Goal: Obtain resource: Download file/media

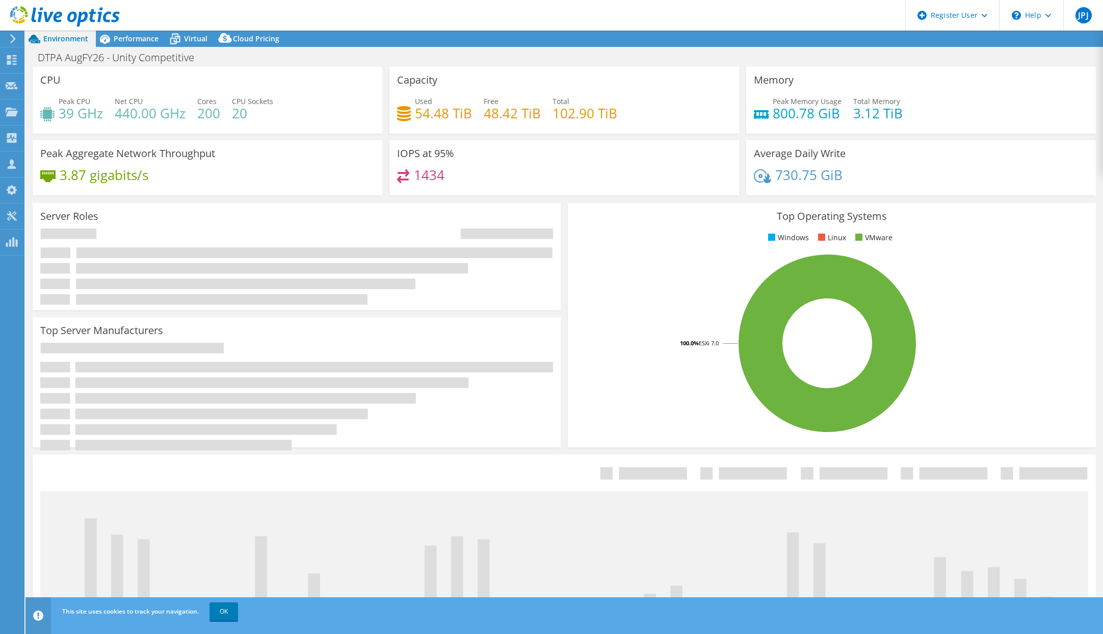
select select "USEast"
select select "USD"
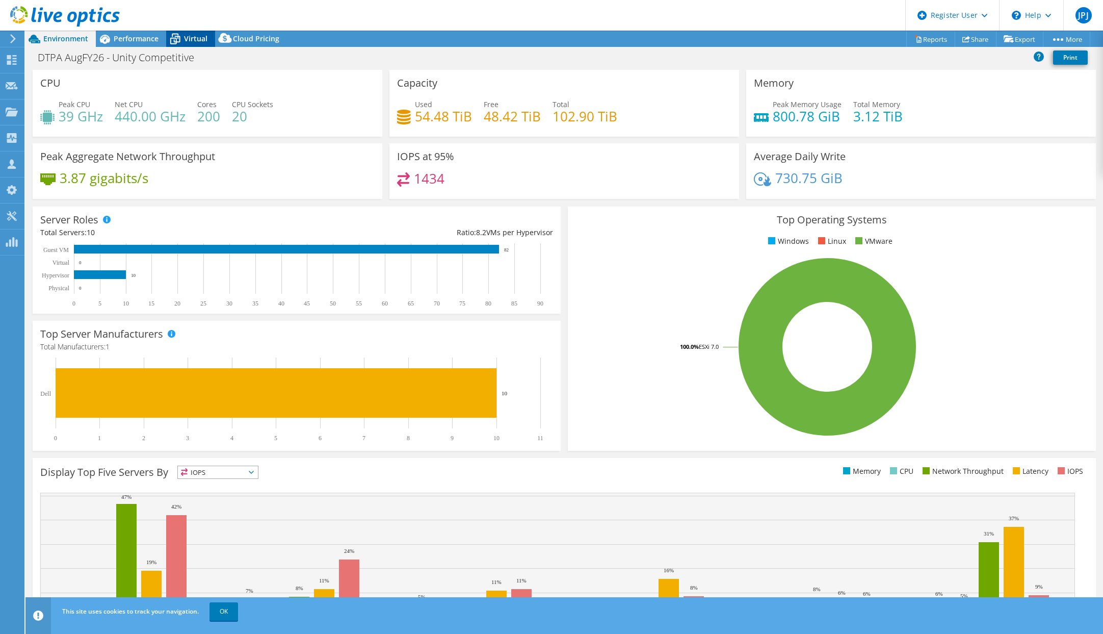
click at [208, 38] on div "Virtual" at bounding box center [190, 39] width 49 height 16
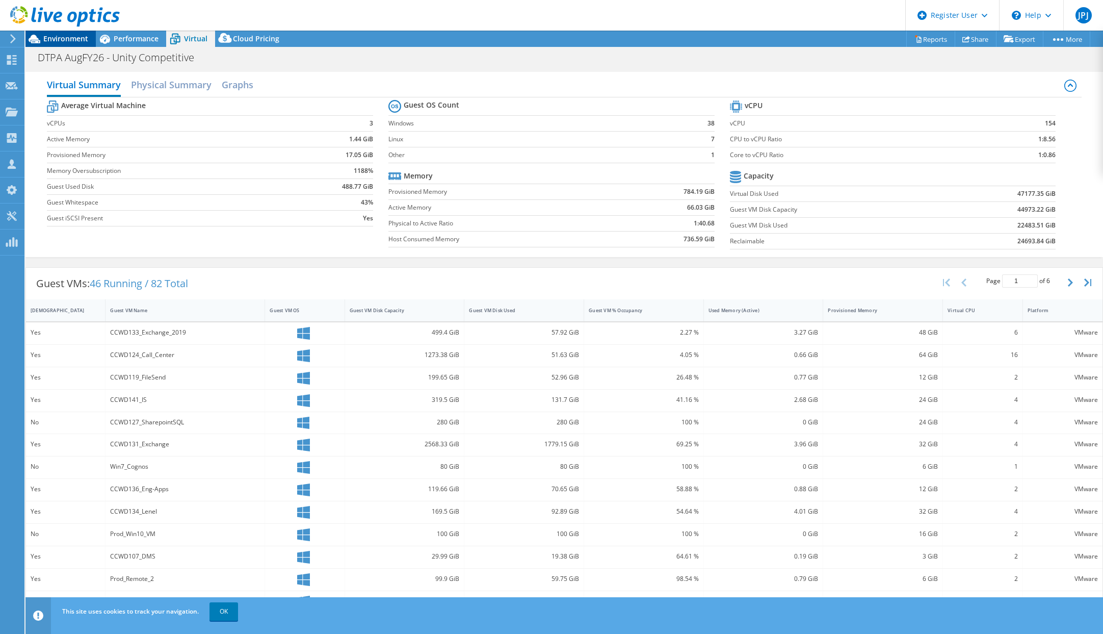
click at [73, 36] on span "Environment" at bounding box center [65, 39] width 45 height 10
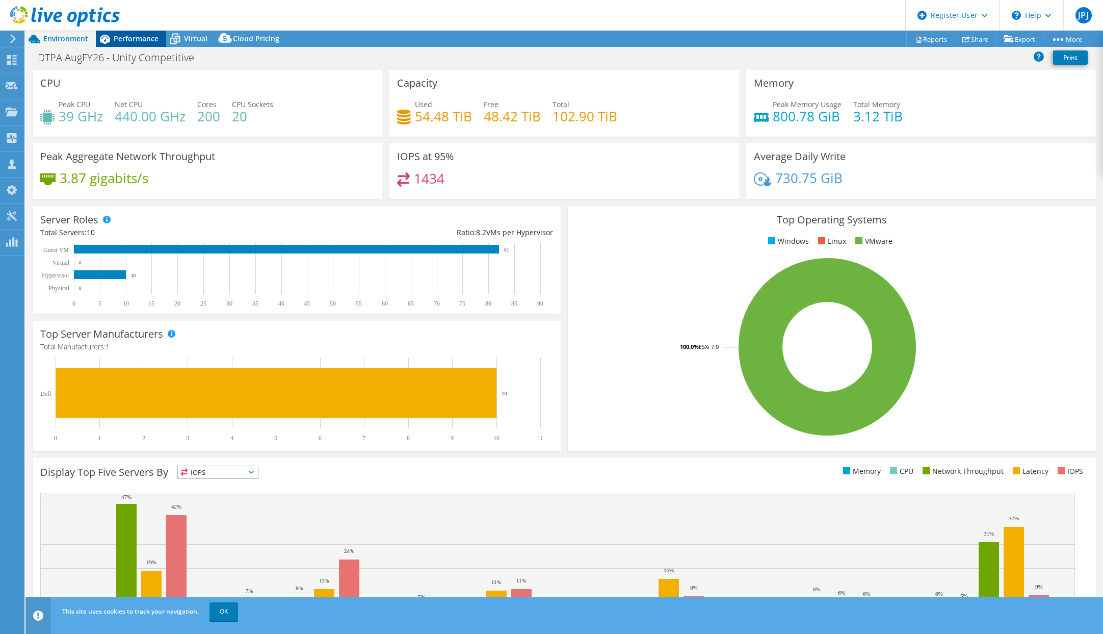
click at [134, 39] on span "Performance" at bounding box center [136, 39] width 45 height 10
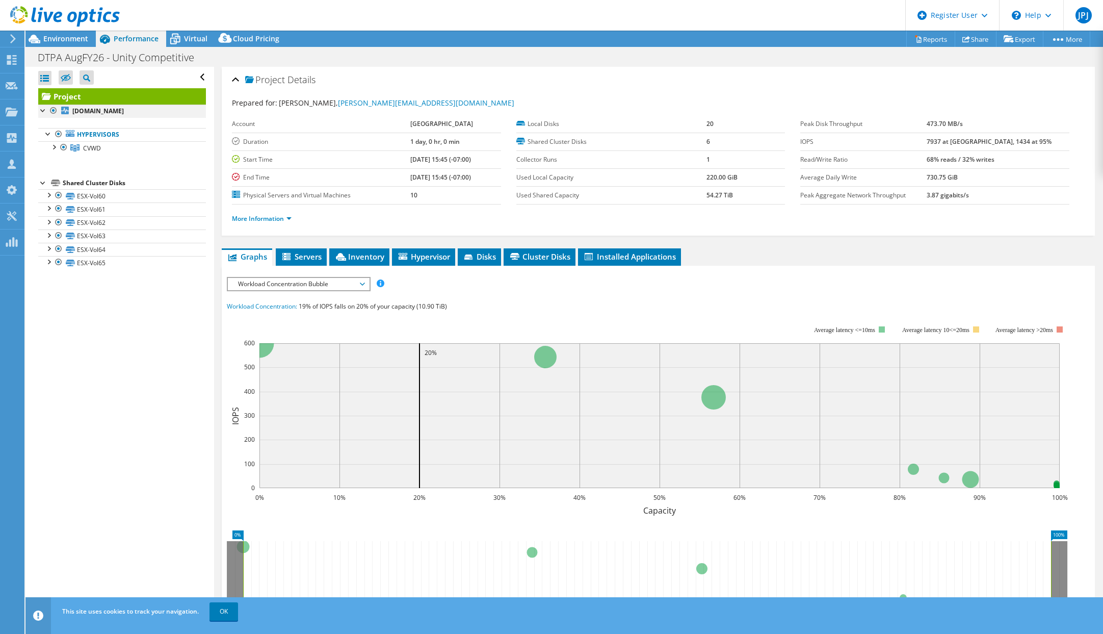
click at [46, 111] on div at bounding box center [43, 110] width 10 height 10
click at [492, 260] on span "Disks" at bounding box center [479, 256] width 33 height 10
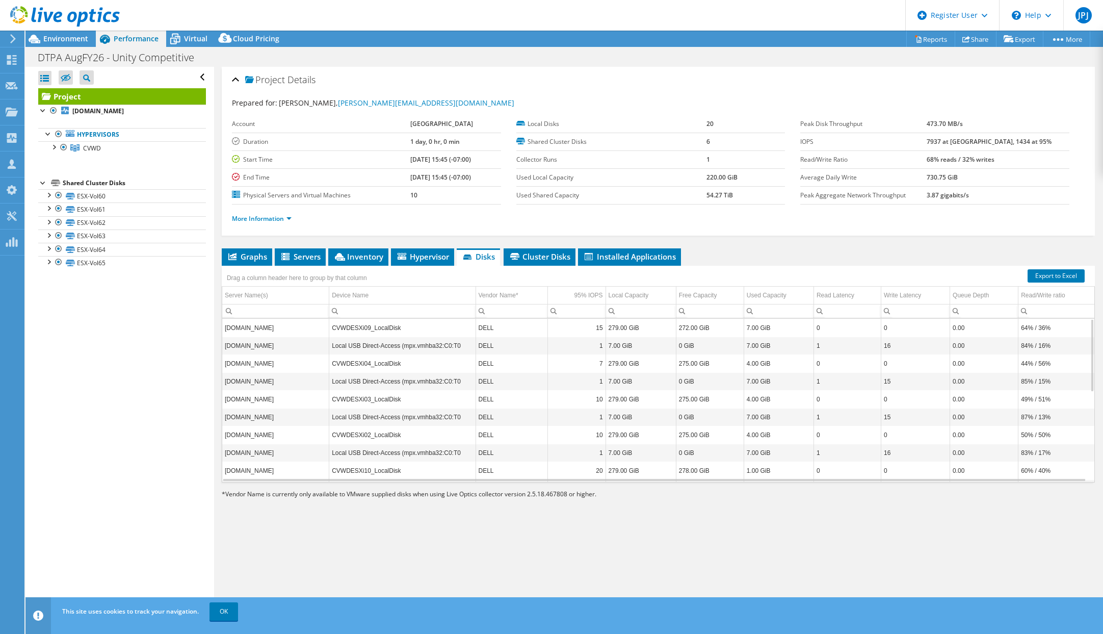
drag, startPoint x: 649, startPoint y: 380, endPoint x: 681, endPoint y: 375, distance: 32.0
click at [355, 254] on span "Inventory" at bounding box center [358, 256] width 50 height 10
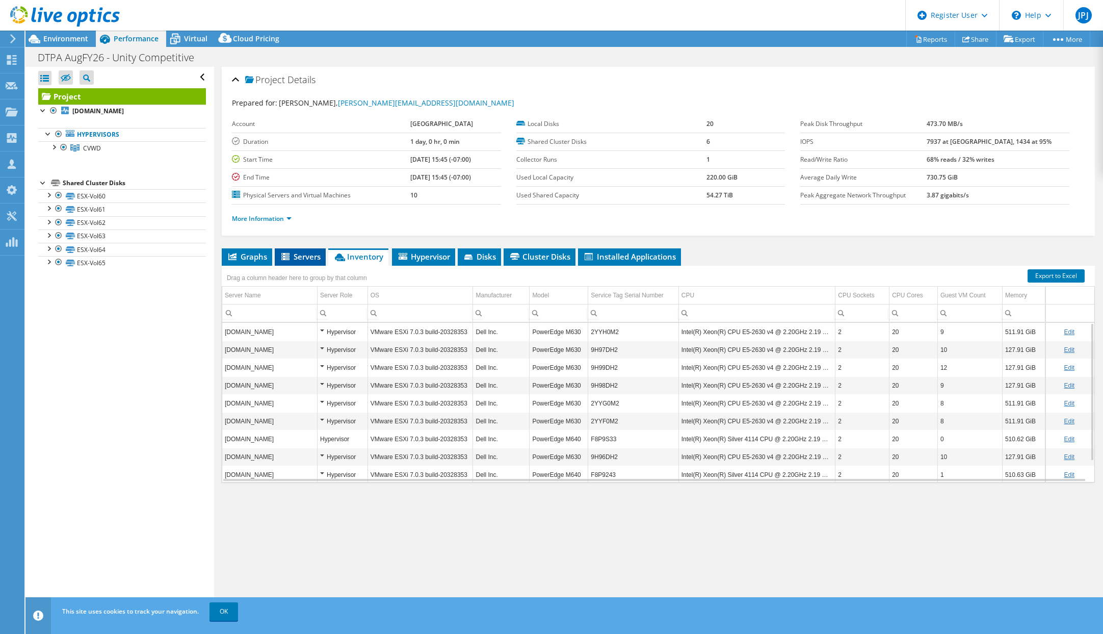
click at [322, 257] on li "Servers" at bounding box center [300, 256] width 51 height 17
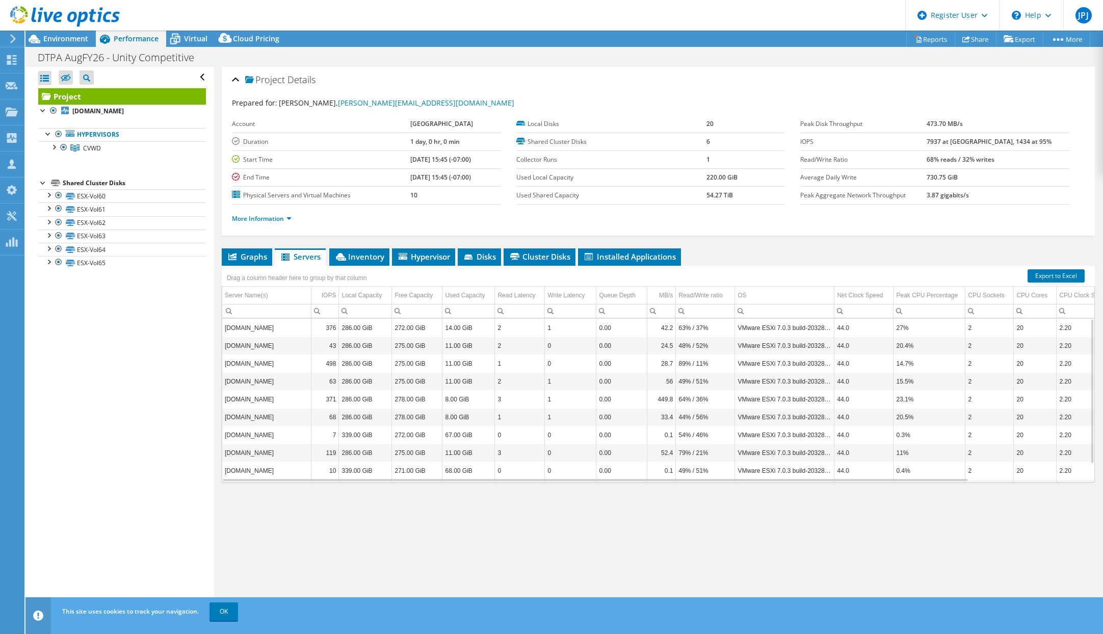
scroll to position [20, 0]
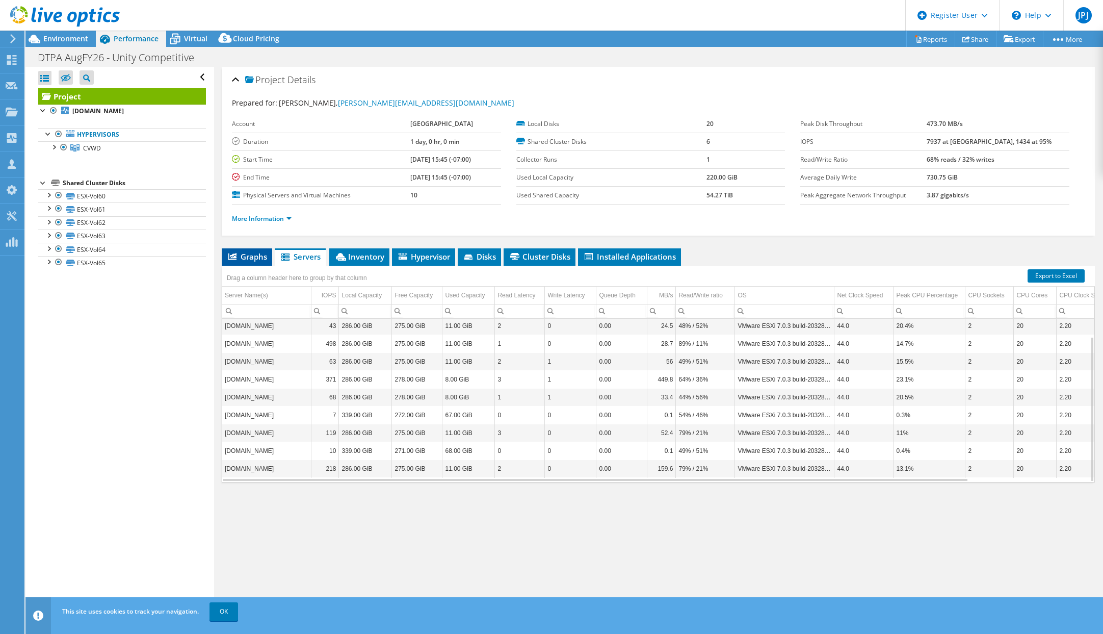
click at [245, 262] on li "Graphs" at bounding box center [247, 256] width 50 height 17
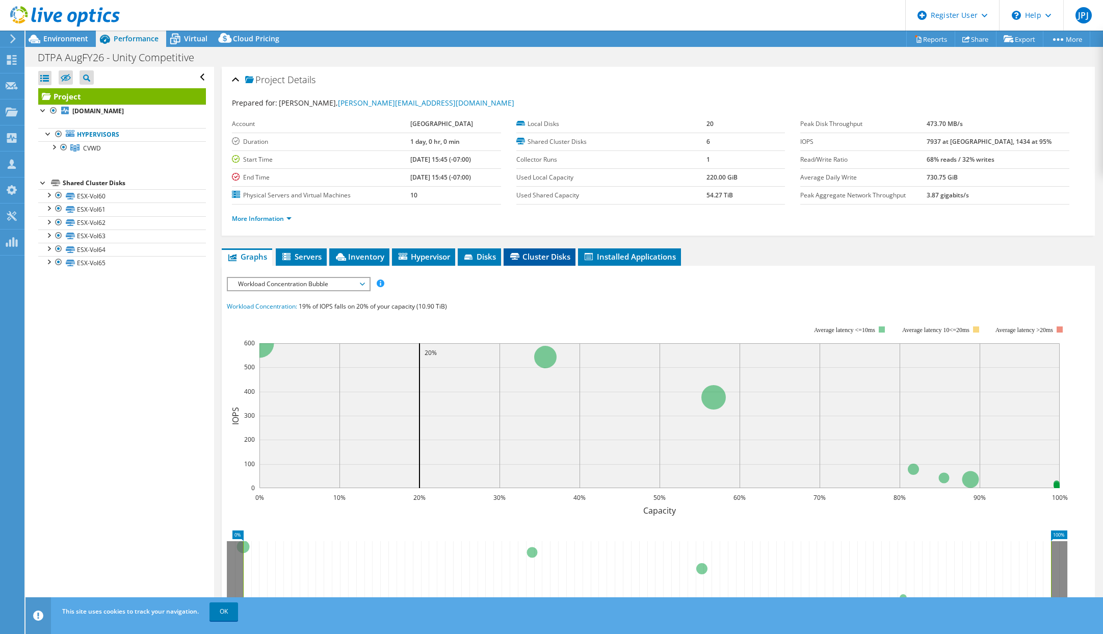
click at [557, 259] on span "Cluster Disks" at bounding box center [540, 256] width 62 height 10
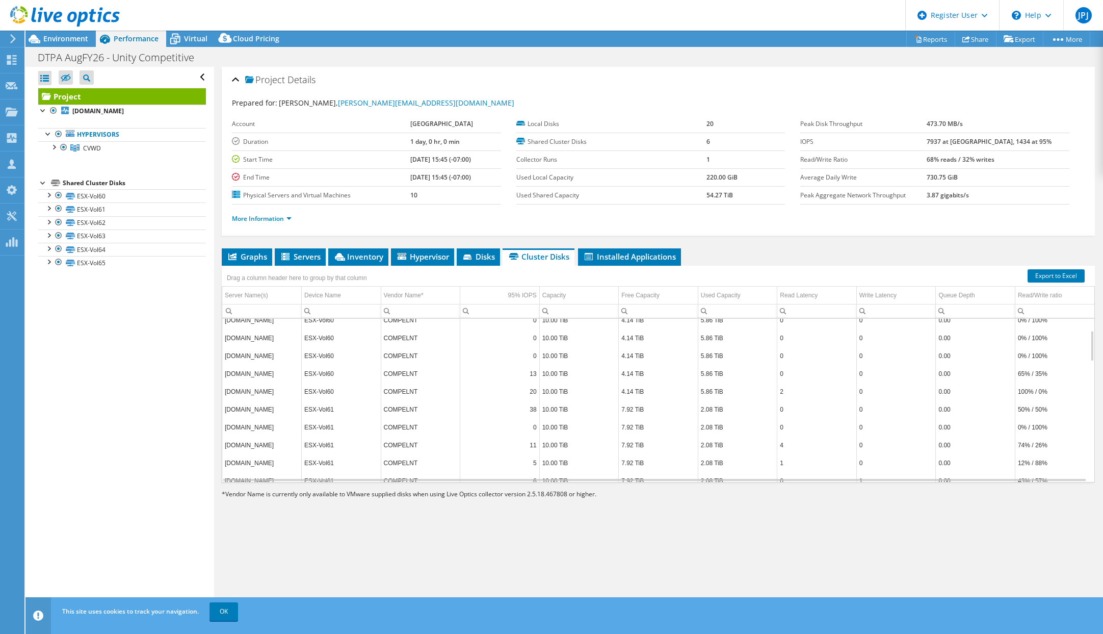
drag, startPoint x: 535, startPoint y: 433, endPoint x: 661, endPoint y: 429, distance: 126.5
click at [633, 258] on span "Installed Applications" at bounding box center [629, 256] width 93 height 10
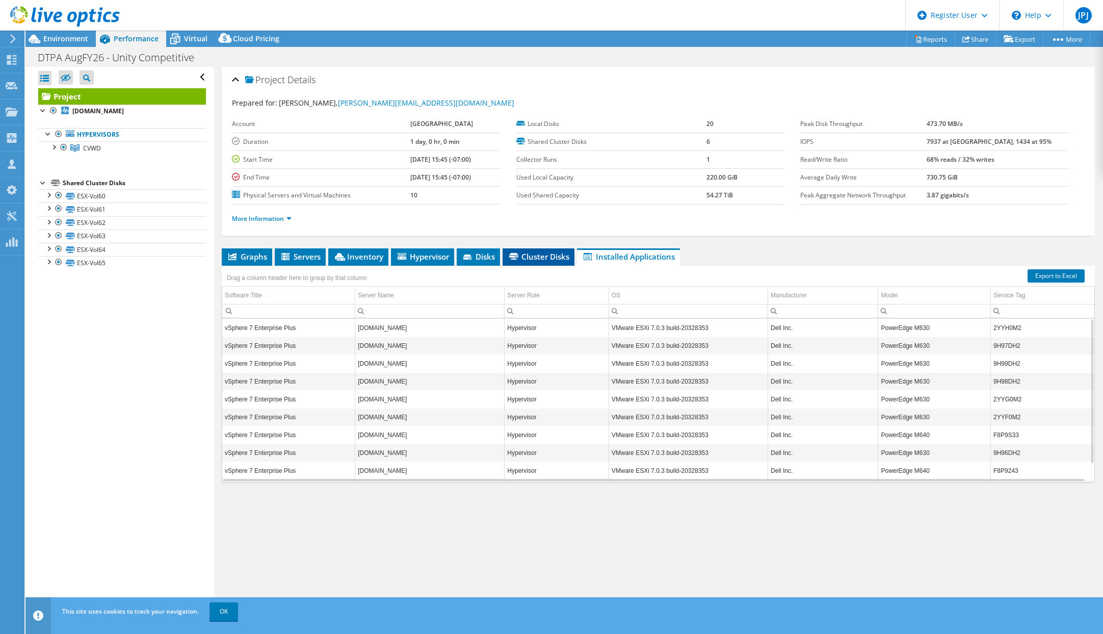
click at [550, 251] on li "Cluster Disks" at bounding box center [539, 256] width 72 height 17
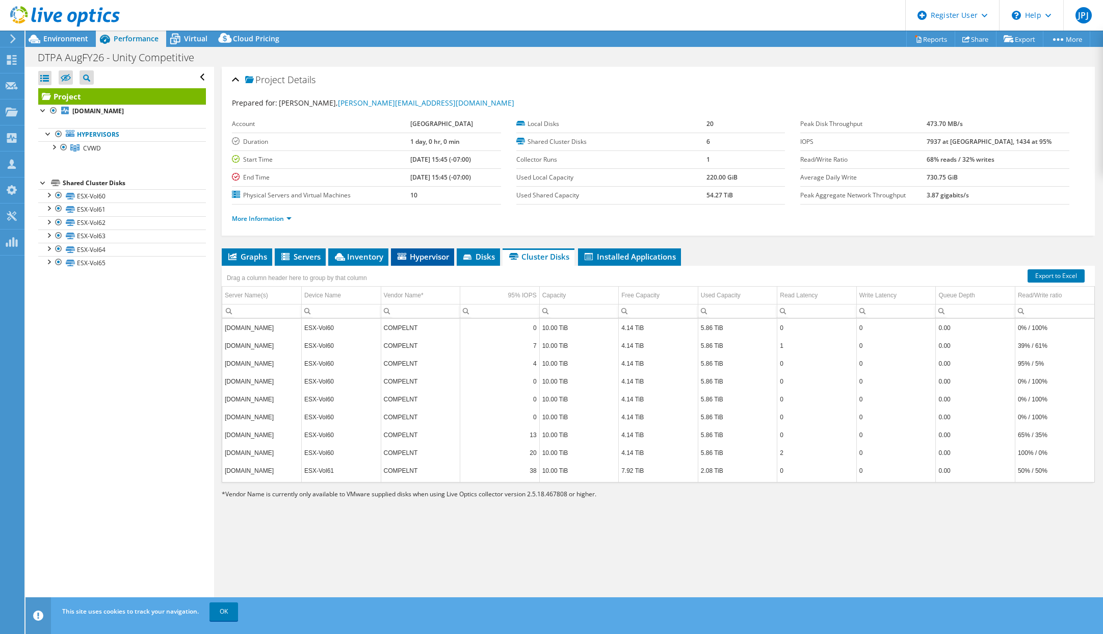
click at [430, 255] on span "Hypervisor" at bounding box center [422, 256] width 53 height 10
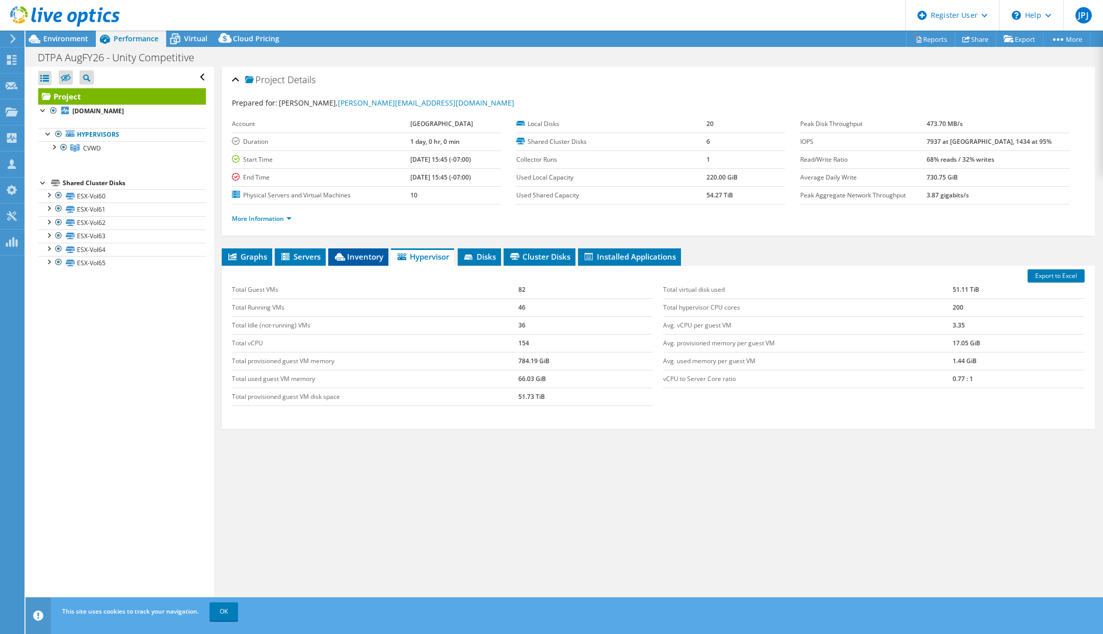
click at [359, 250] on li "Inventory" at bounding box center [358, 256] width 60 height 17
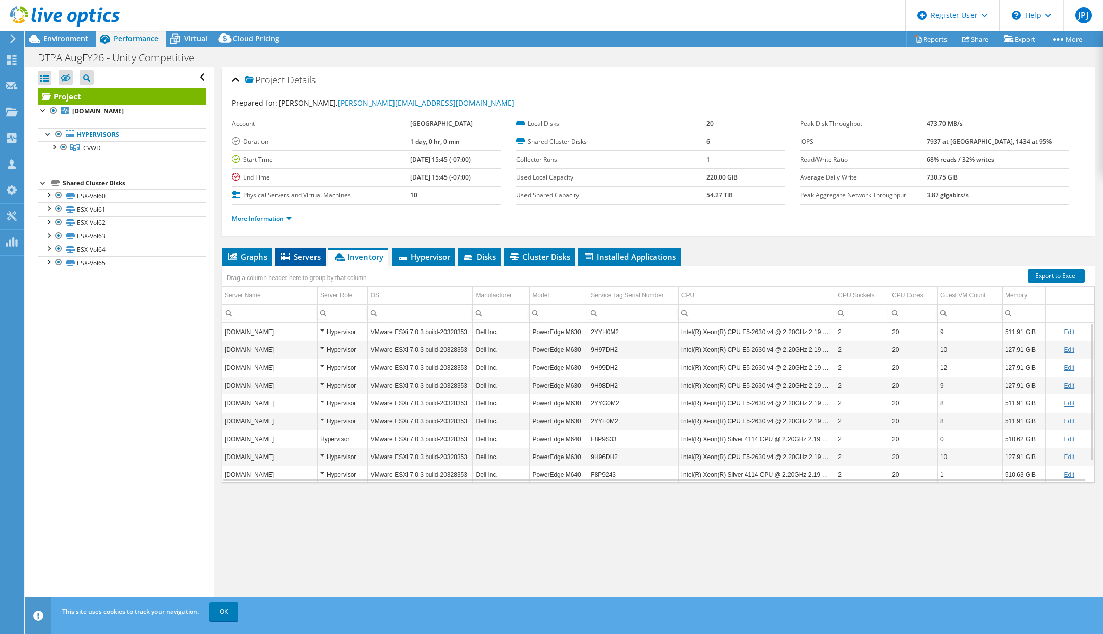
click at [312, 259] on span "Servers" at bounding box center [300, 256] width 41 height 10
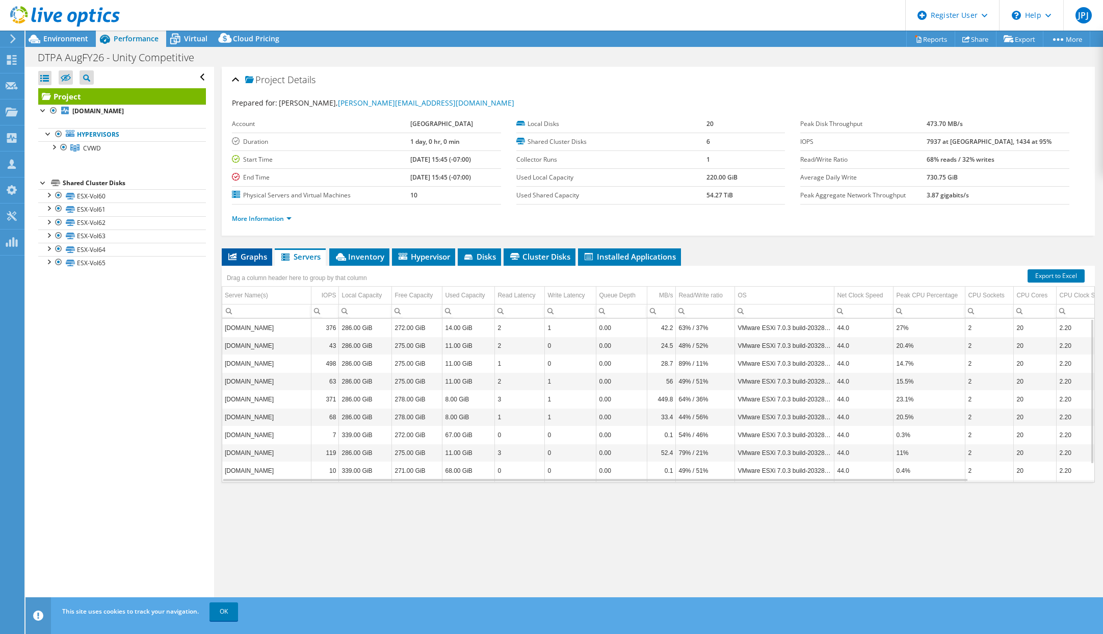
click at [246, 255] on span "Graphs" at bounding box center [247, 256] width 40 height 10
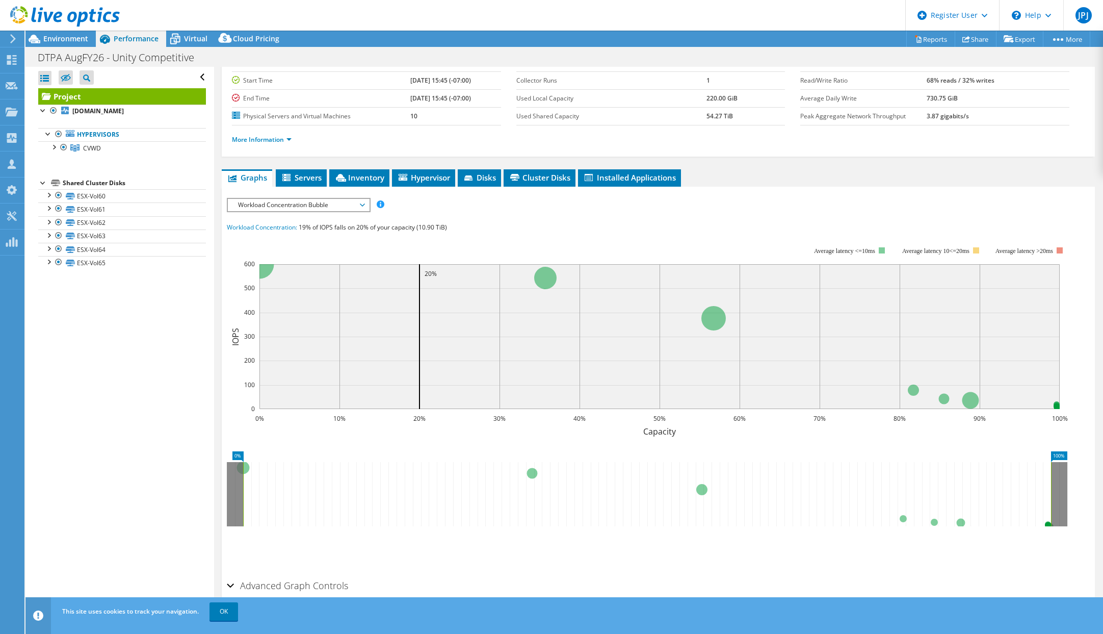
scroll to position [111, 0]
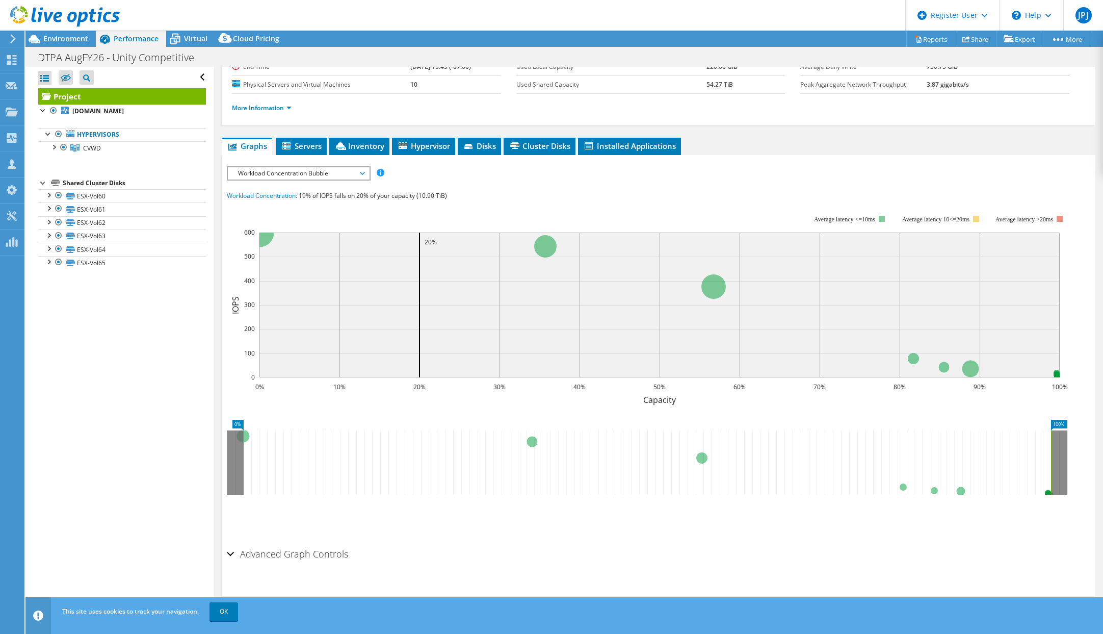
drag, startPoint x: 227, startPoint y: 556, endPoint x: 234, endPoint y: 556, distance: 7.1
click at [227, 556] on div "Advanced Graph Controls" at bounding box center [658, 554] width 863 height 22
click at [224, 612] on link "OK" at bounding box center [224, 611] width 29 height 18
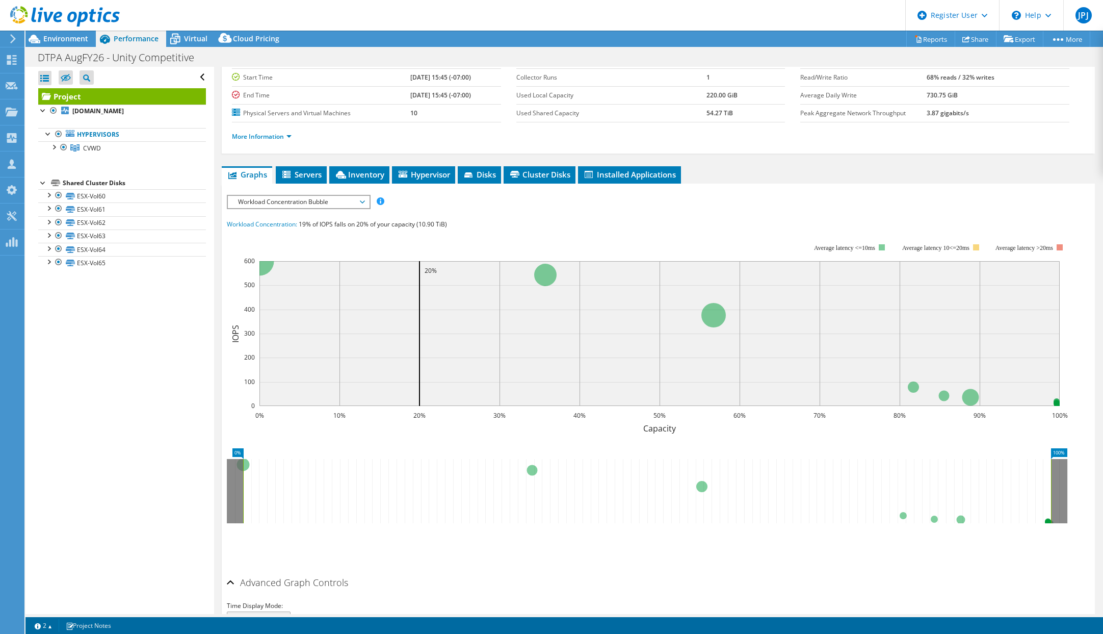
scroll to position [0, 0]
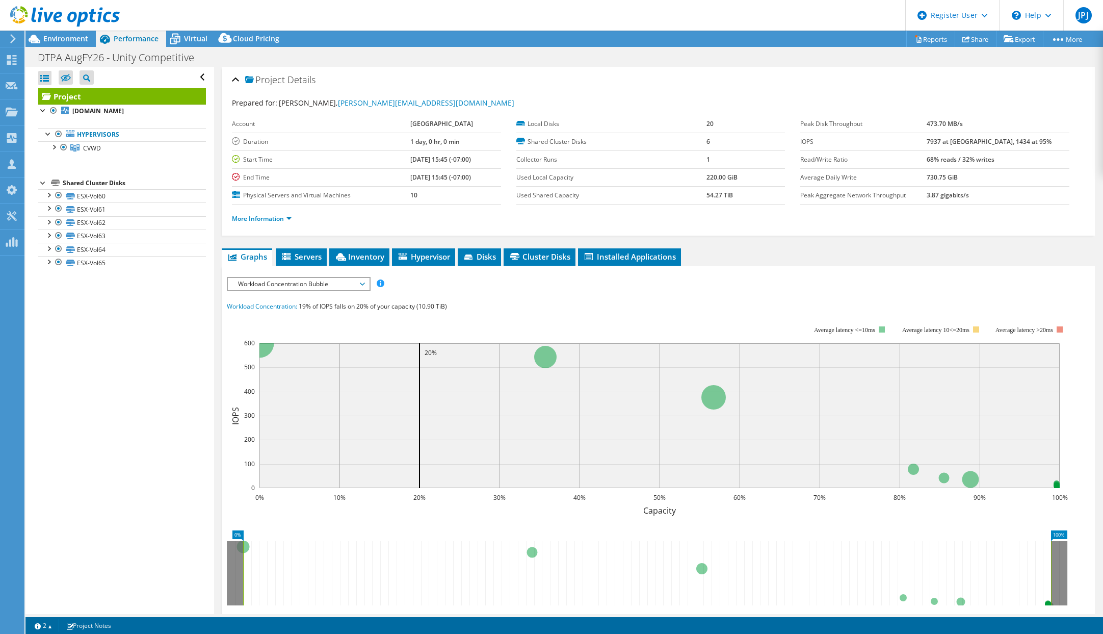
click at [358, 291] on div "Workload Concentration Bubble IOPS Disk Throughput IO Size Latency Queue Depth …" at bounding box center [299, 284] width 144 height 14
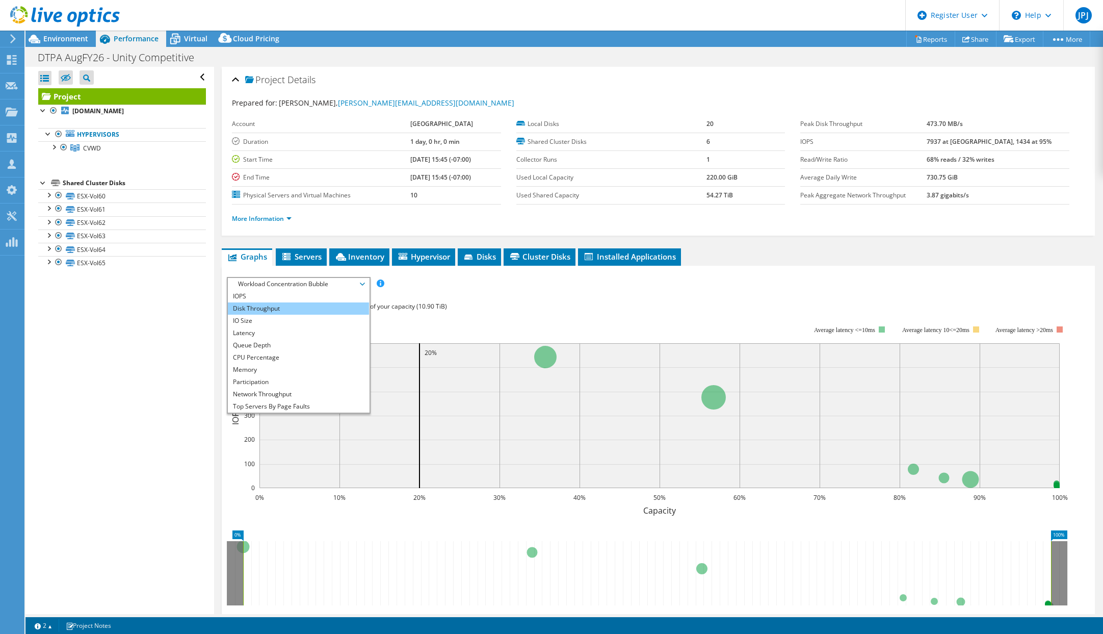
click at [305, 308] on li "Disk Throughput" at bounding box center [298, 308] width 141 height 12
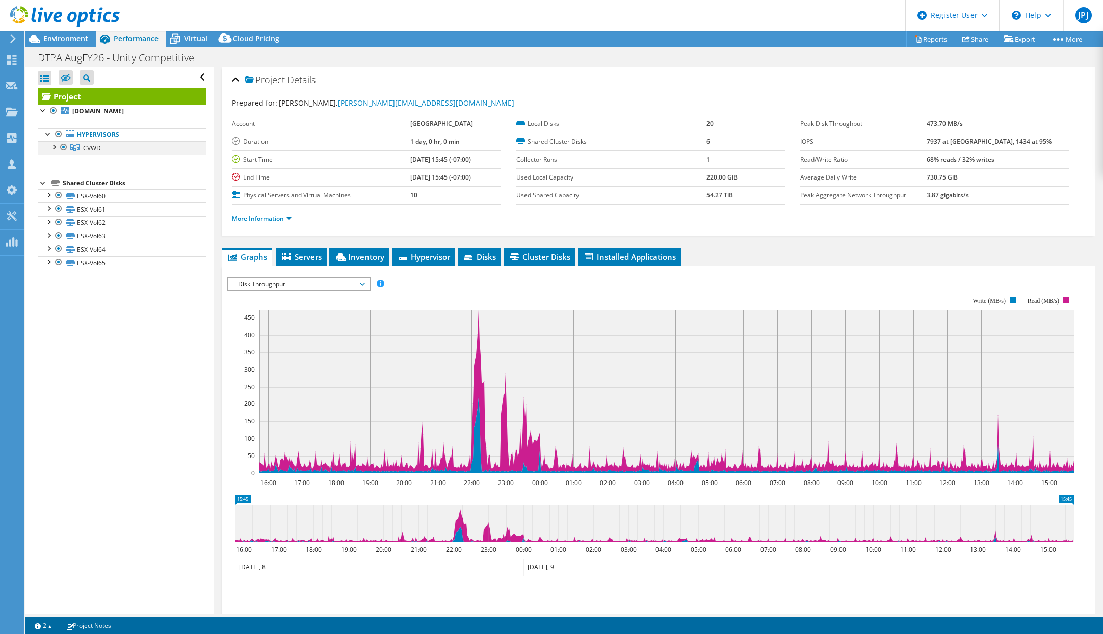
click at [55, 148] on div at bounding box center [53, 146] width 10 height 10
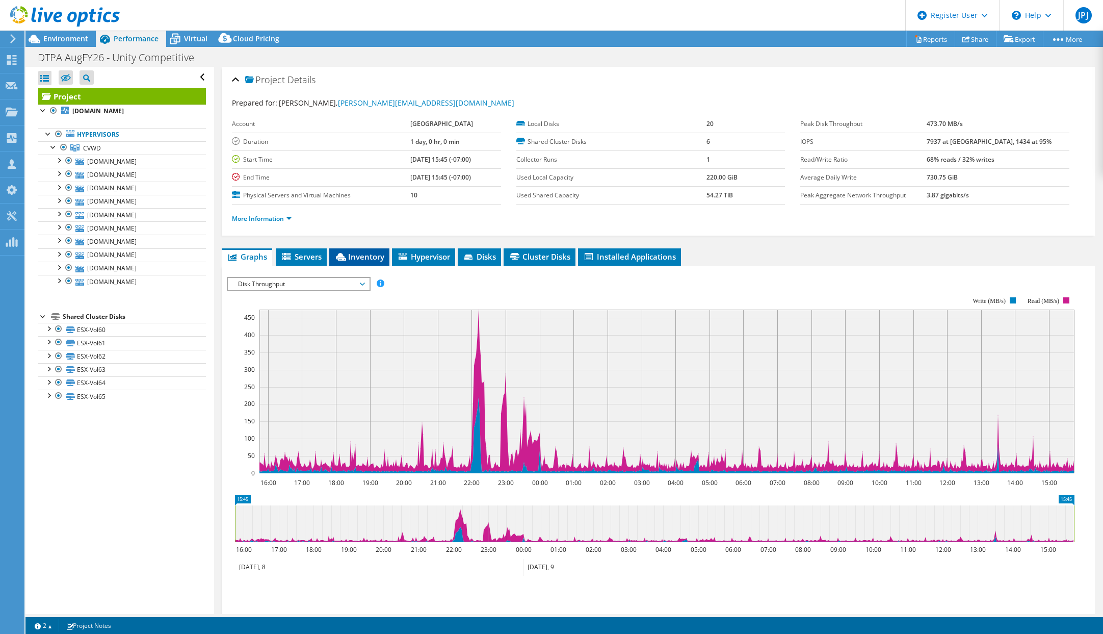
click at [360, 252] on span "Inventory" at bounding box center [359, 256] width 50 height 10
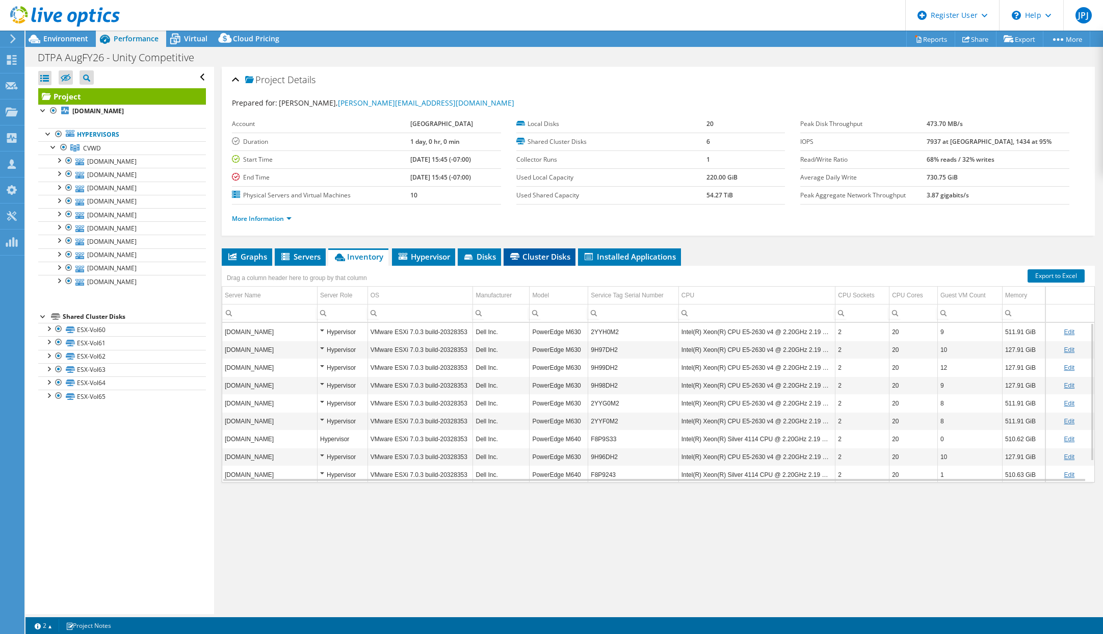
click at [538, 260] on span "Cluster Disks" at bounding box center [540, 256] width 62 height 10
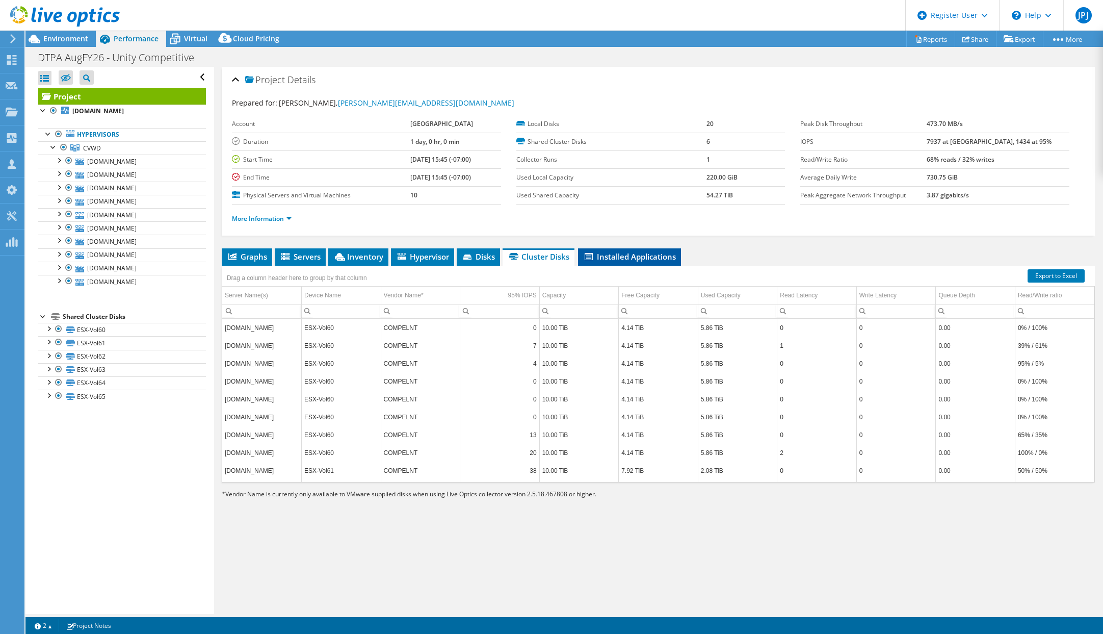
click at [619, 257] on span "Installed Applications" at bounding box center [629, 256] width 93 height 10
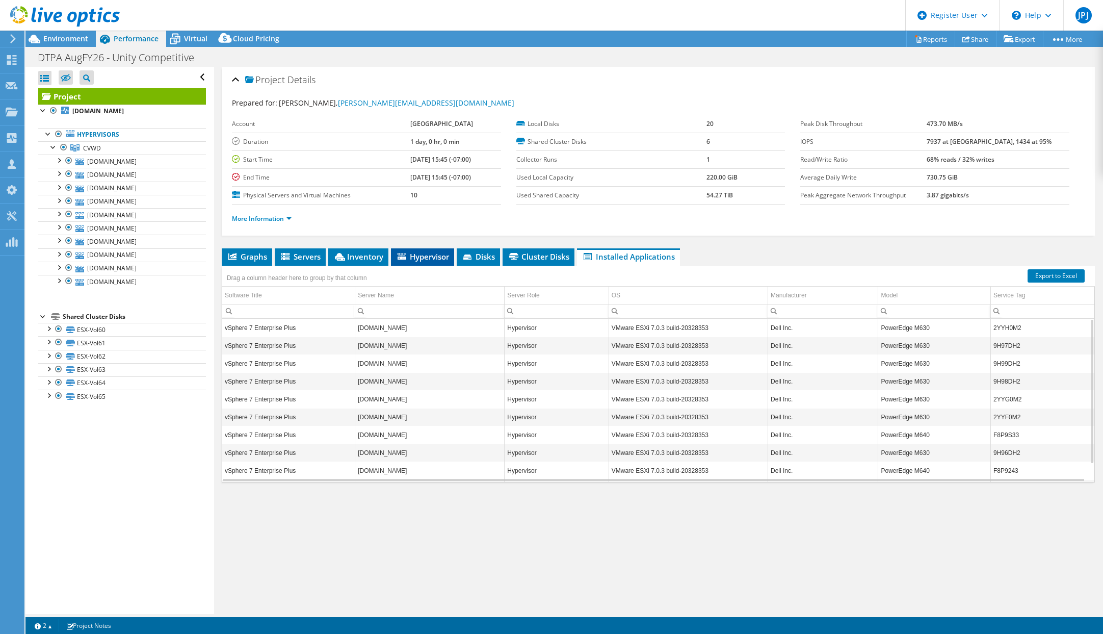
click at [425, 254] on span "Hypervisor" at bounding box center [422, 256] width 53 height 10
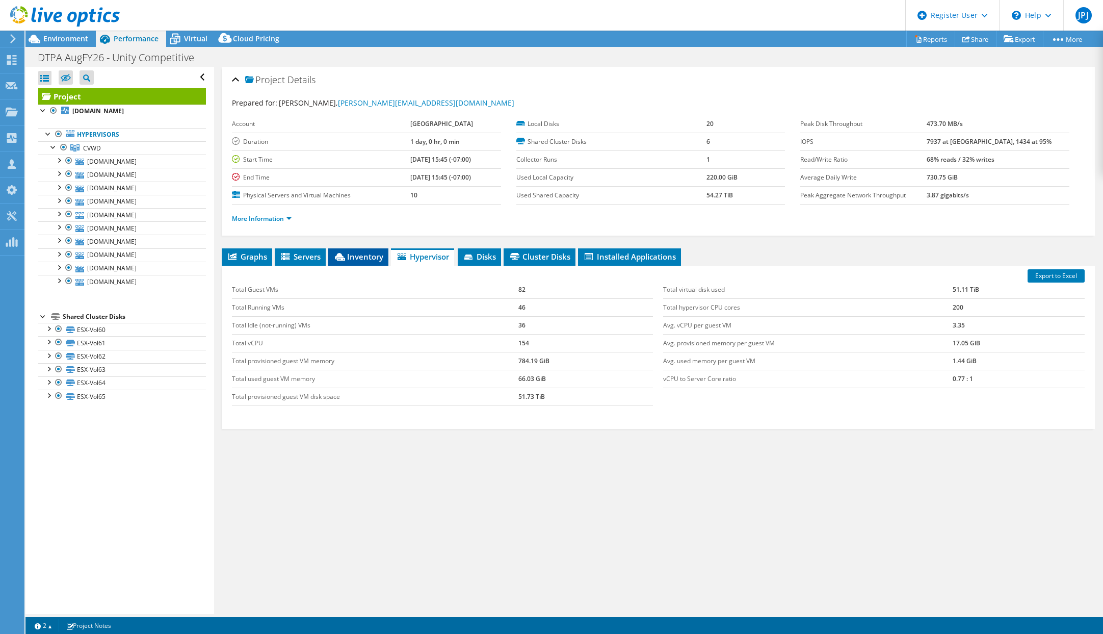
click at [353, 258] on span "Inventory" at bounding box center [358, 256] width 50 height 10
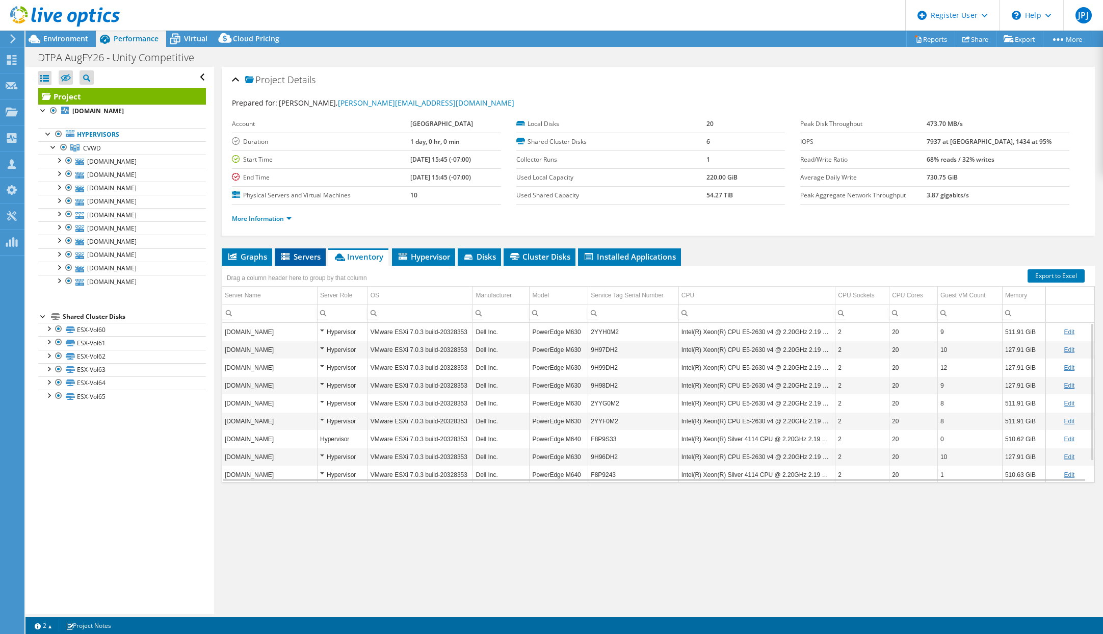
click at [294, 257] on span "Servers" at bounding box center [300, 256] width 41 height 10
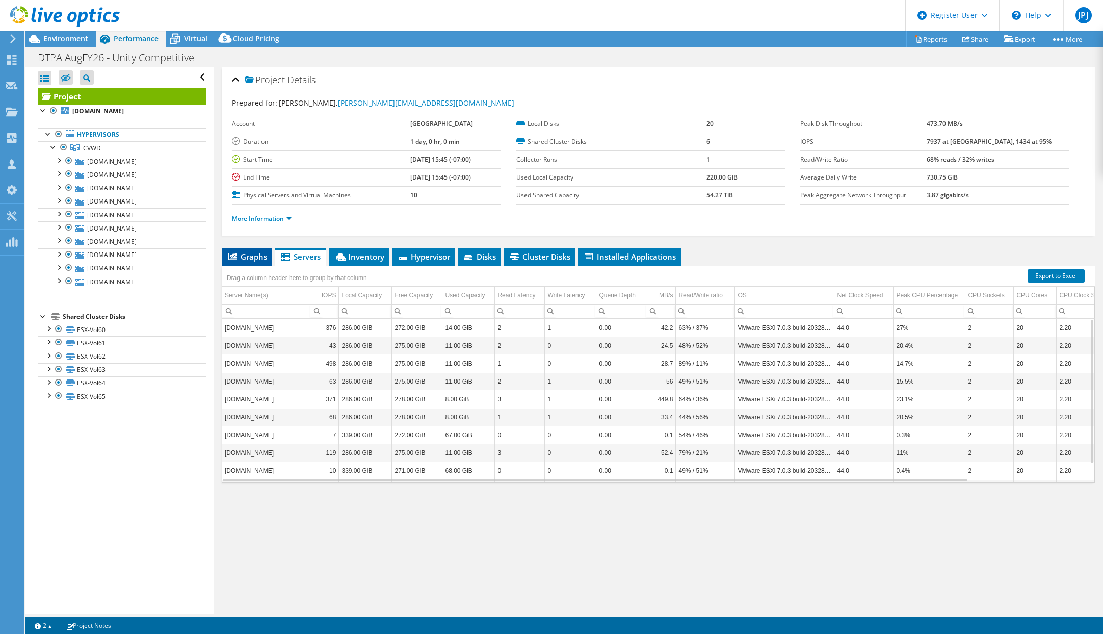
click at [260, 260] on span "Graphs" at bounding box center [247, 256] width 40 height 10
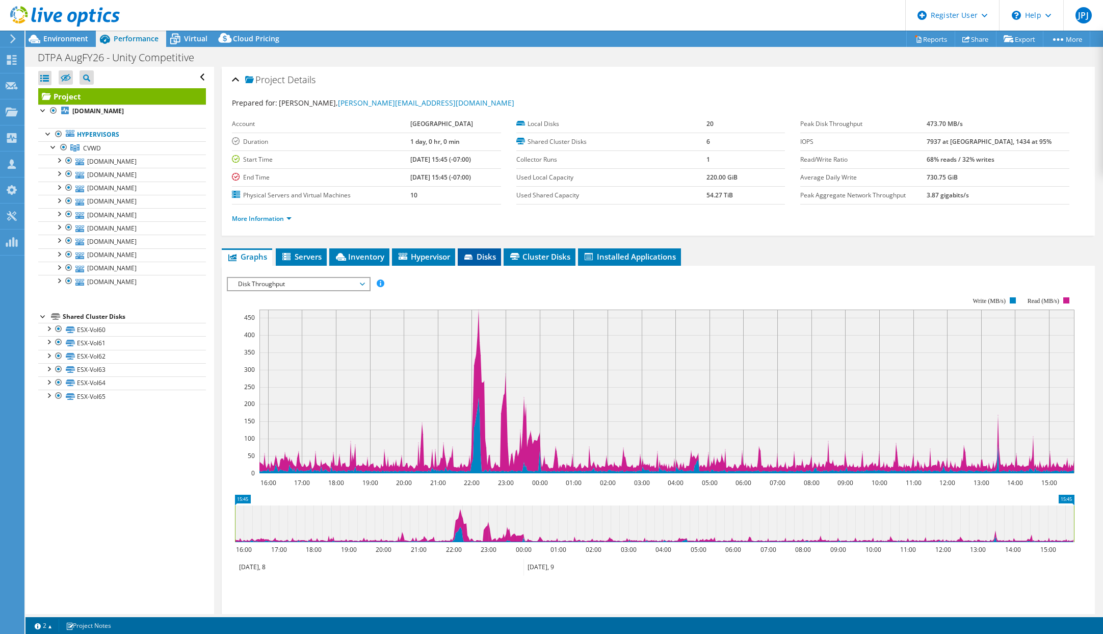
click at [500, 255] on li "Disks" at bounding box center [479, 256] width 43 height 17
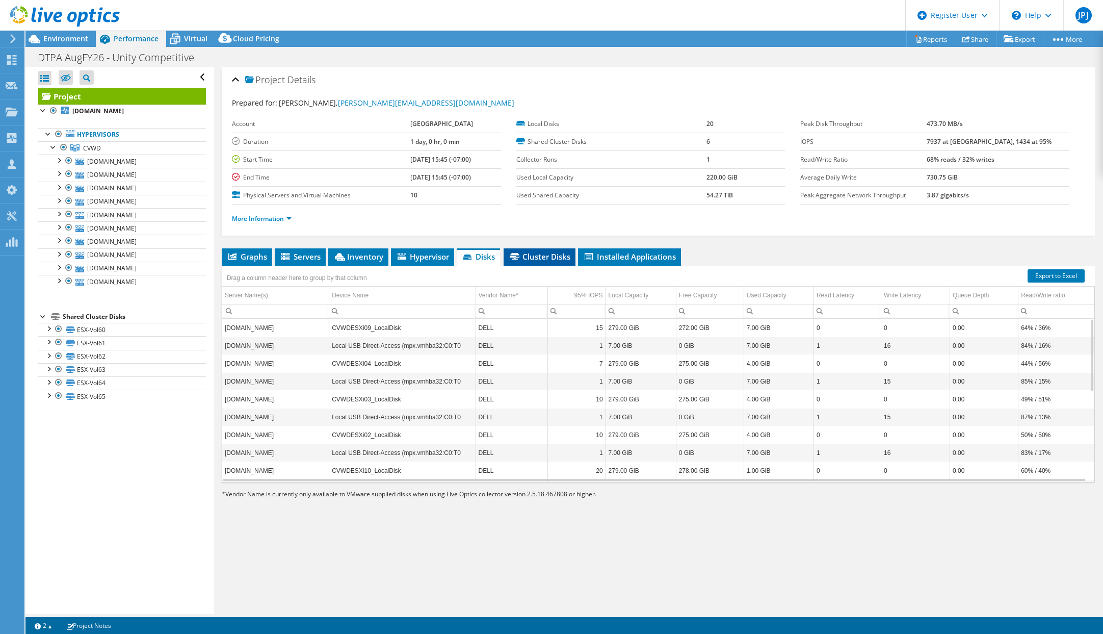
click at [542, 256] on span "Cluster Disks" at bounding box center [540, 256] width 62 height 10
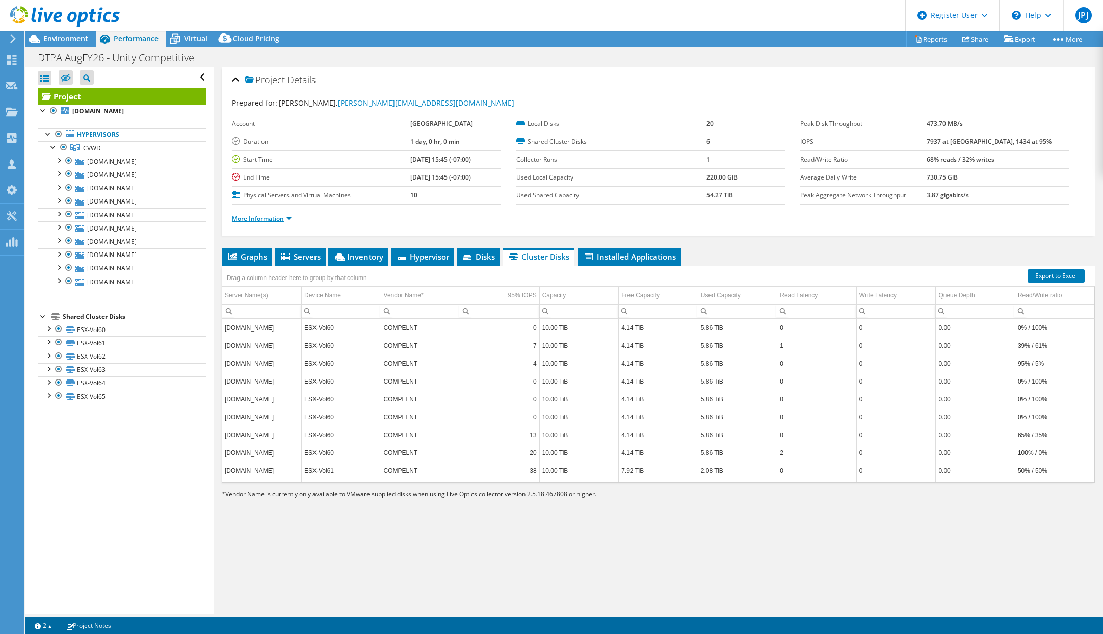
click at [287, 221] on link "More Information" at bounding box center [262, 218] width 60 height 9
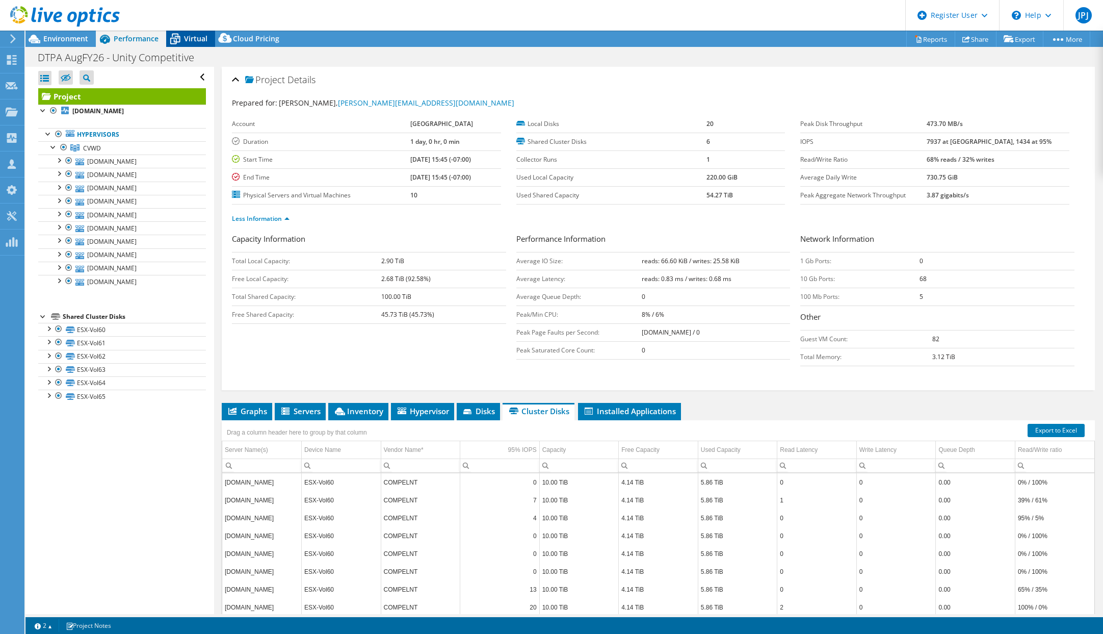
click at [186, 37] on span "Virtual" at bounding box center [195, 39] width 23 height 10
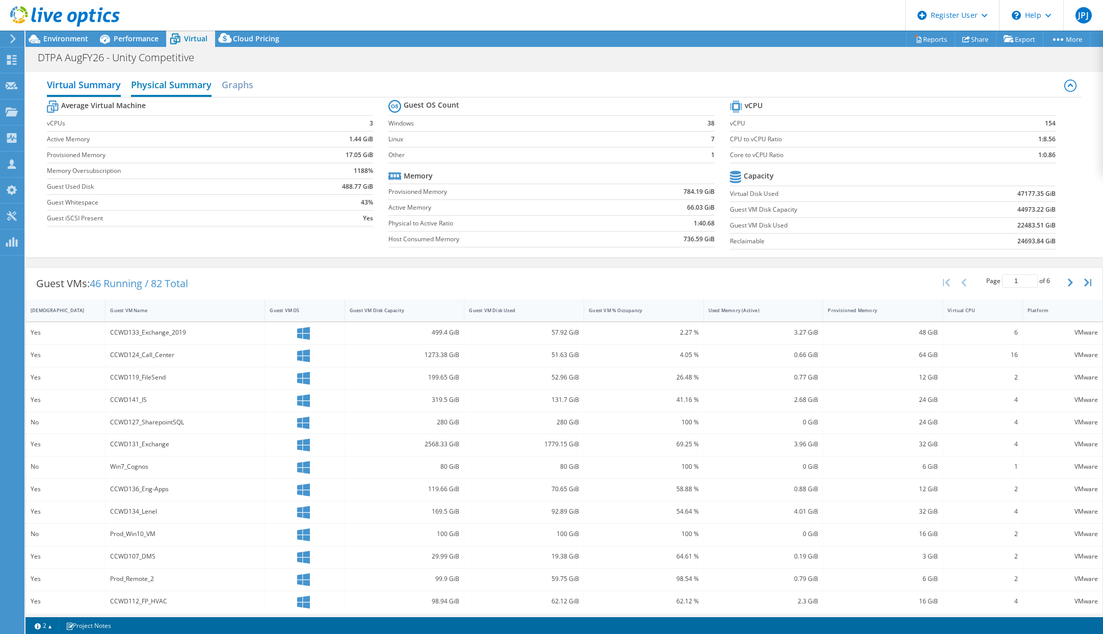
click at [195, 87] on h2 "Physical Summary" at bounding box center [171, 85] width 81 height 22
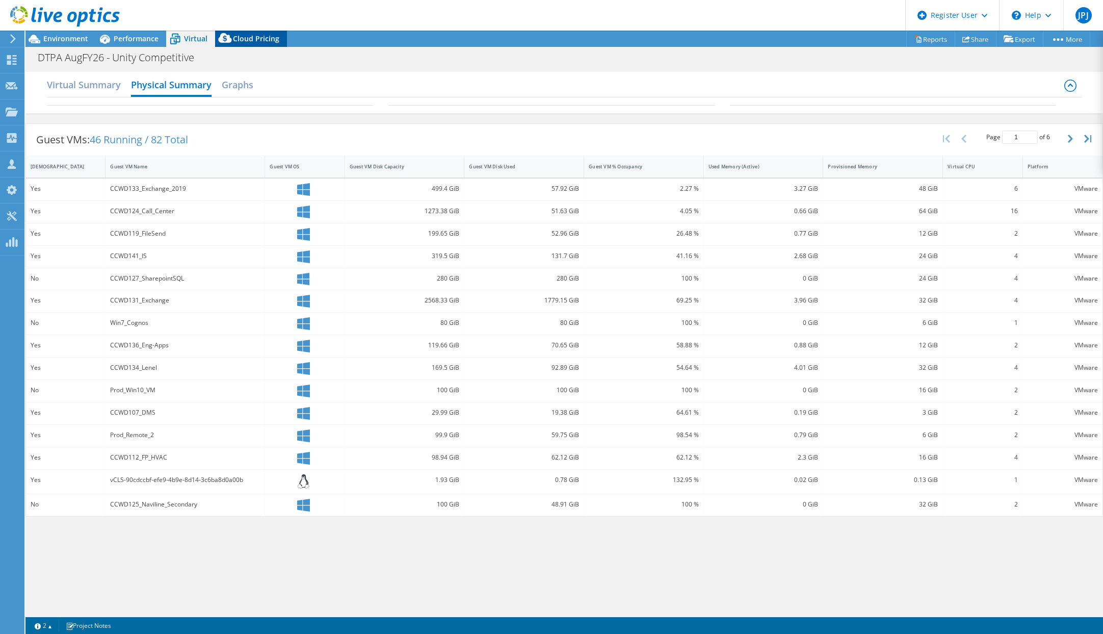
click at [234, 42] on icon at bounding box center [225, 40] width 20 height 20
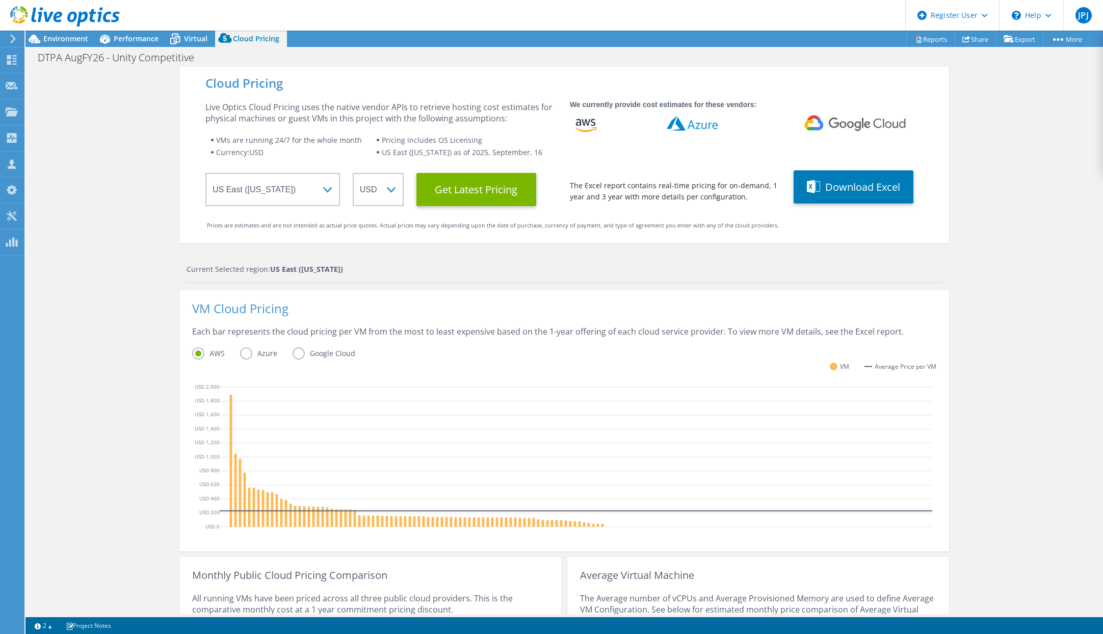
scroll to position [62, 0]
click at [71, 41] on span "Environment" at bounding box center [65, 39] width 45 height 10
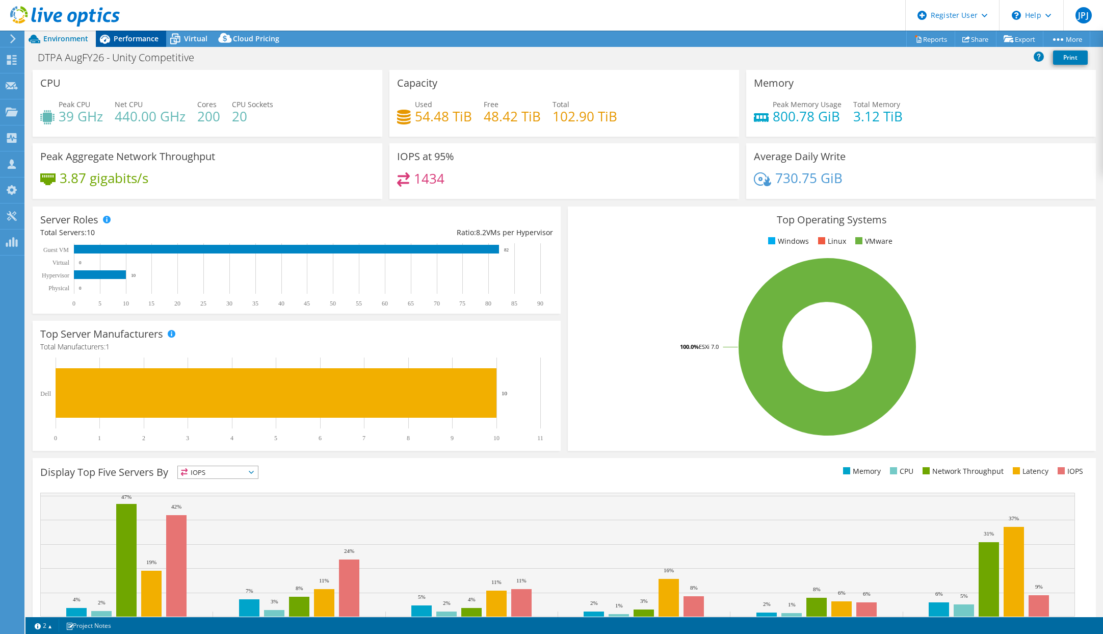
click at [141, 38] on span "Performance" at bounding box center [136, 39] width 45 height 10
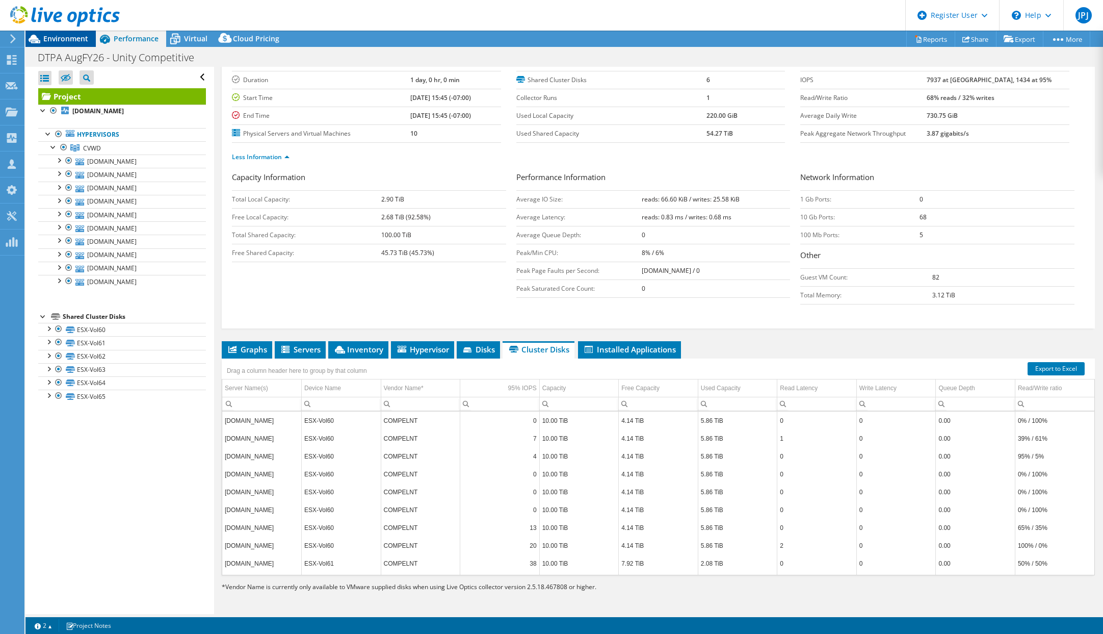
click at [59, 34] on span "Environment" at bounding box center [65, 39] width 45 height 10
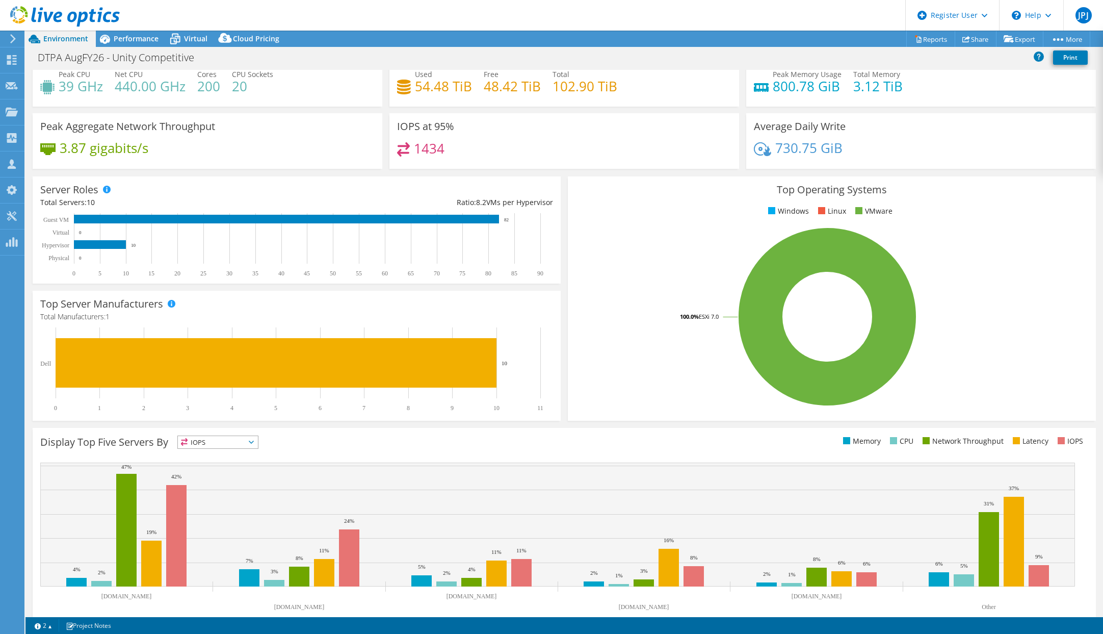
scroll to position [47, 0]
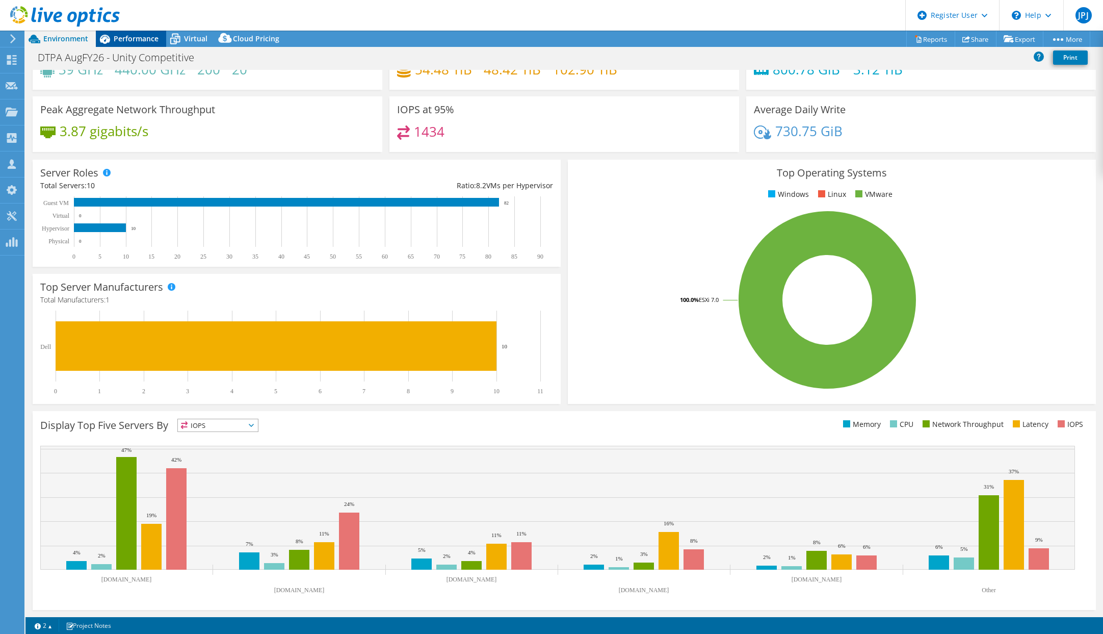
click at [145, 38] on span "Performance" at bounding box center [136, 39] width 45 height 10
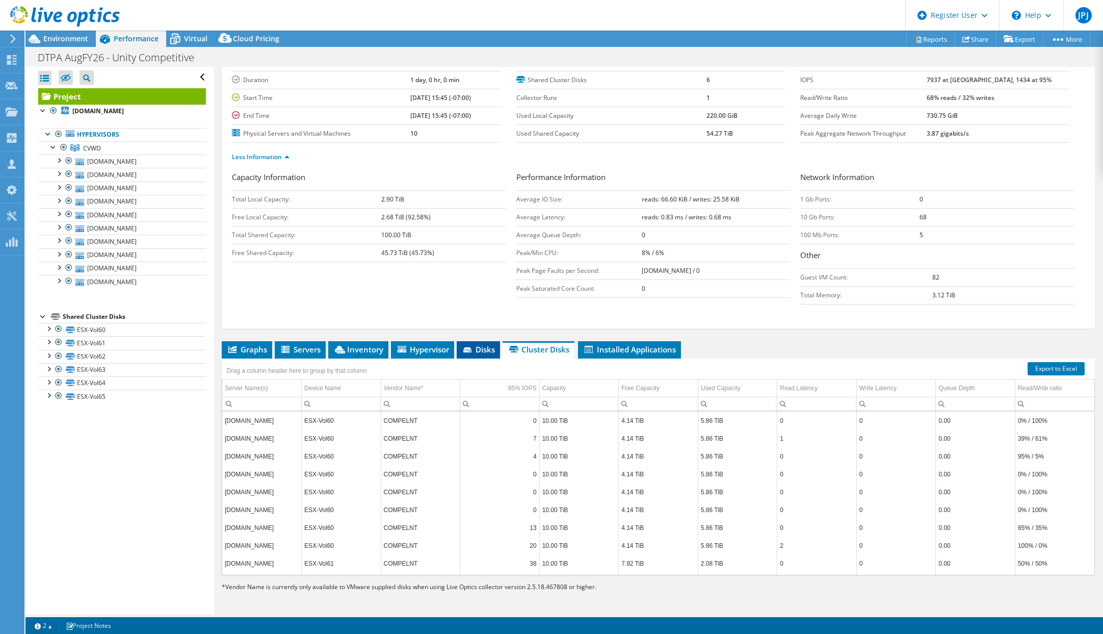
click at [474, 348] on icon at bounding box center [468, 350] width 10 height 7
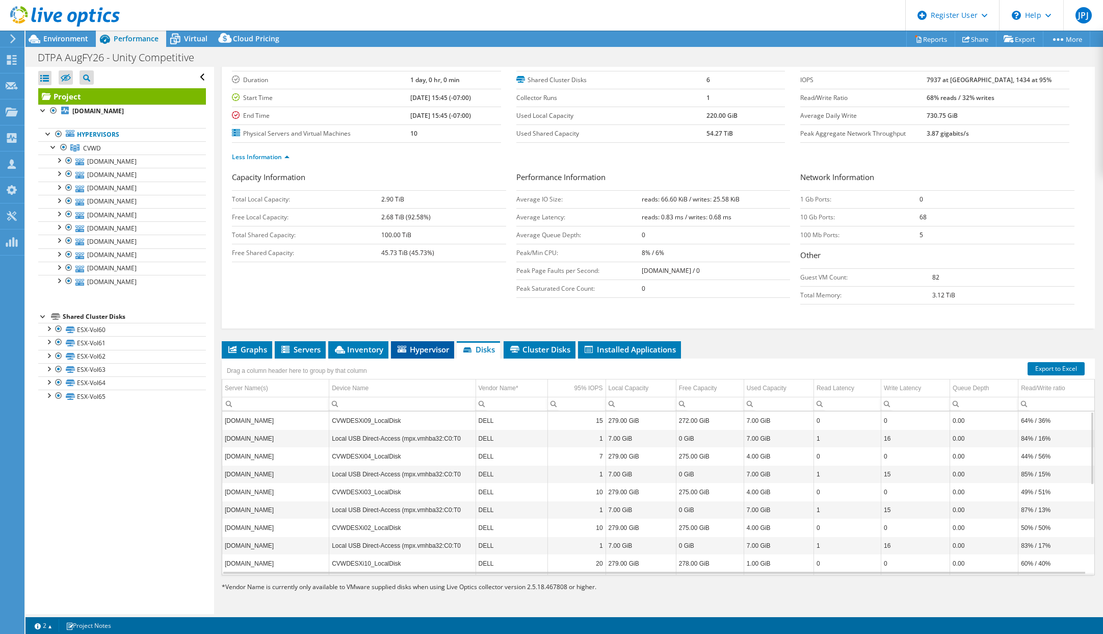
click at [431, 345] on span "Hypervisor" at bounding box center [422, 349] width 53 height 10
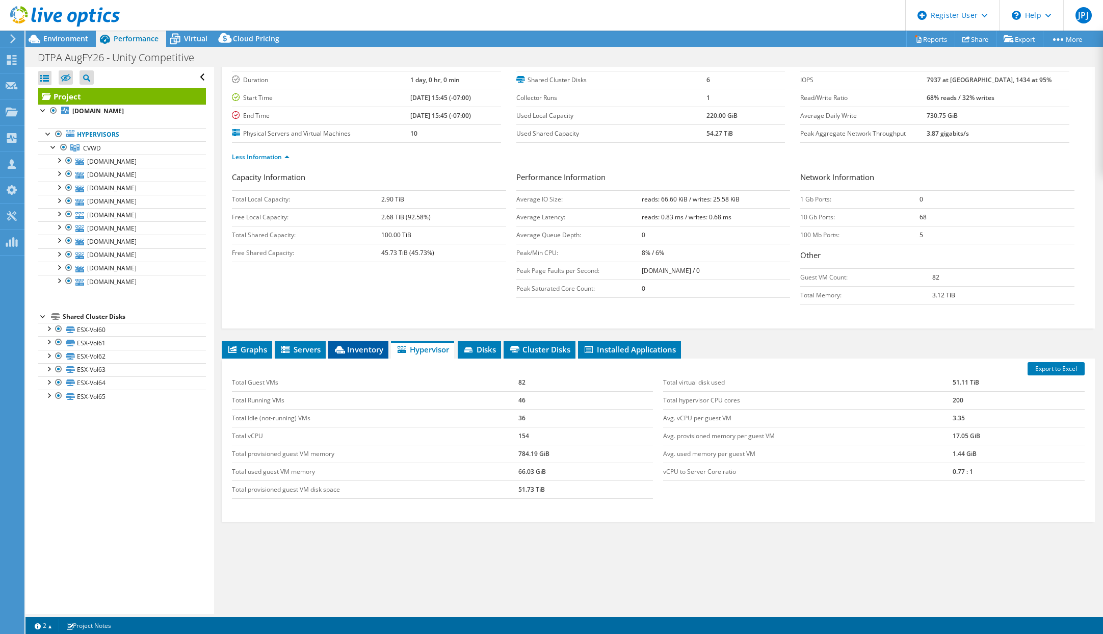
click at [368, 347] on span "Inventory" at bounding box center [358, 349] width 50 height 10
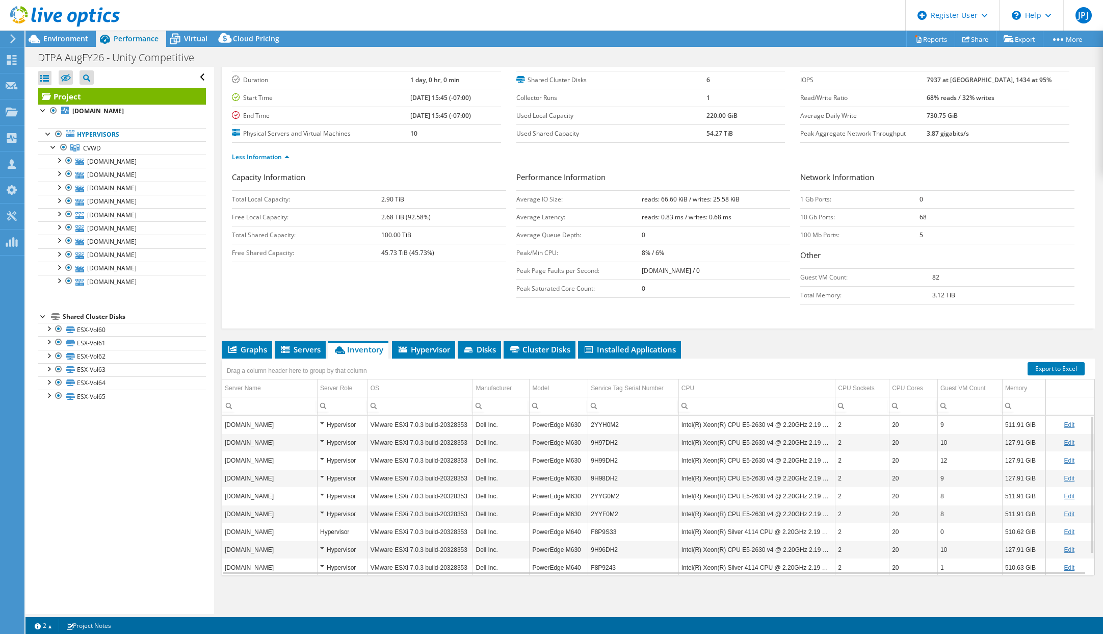
click at [9, 35] on div at bounding box center [11, 38] width 11 height 9
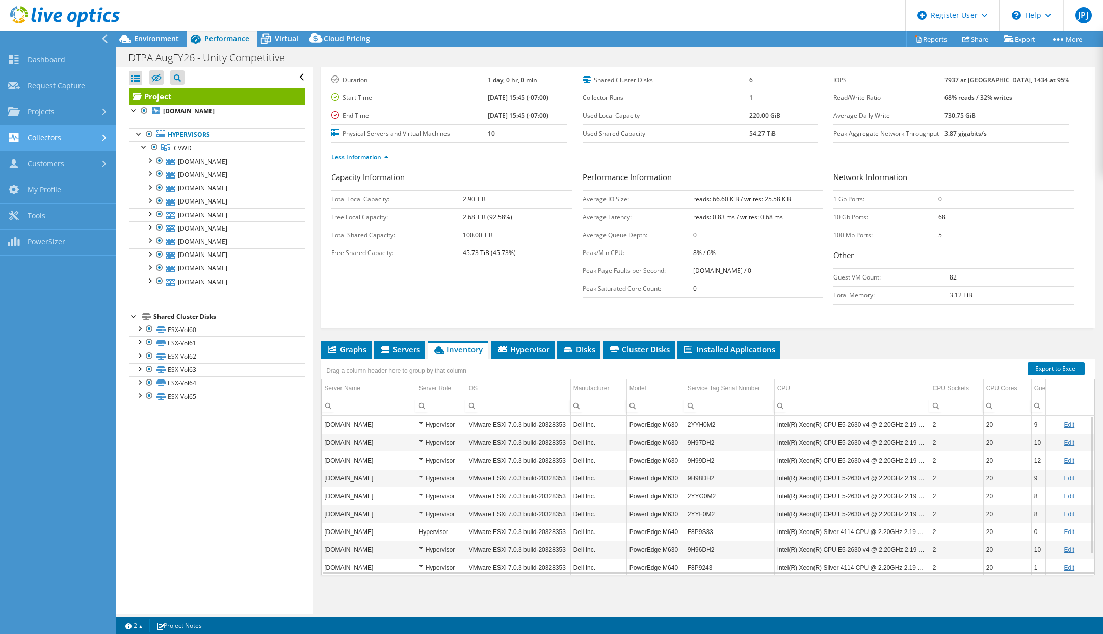
click at [76, 135] on link "Collectors" at bounding box center [58, 138] width 116 height 26
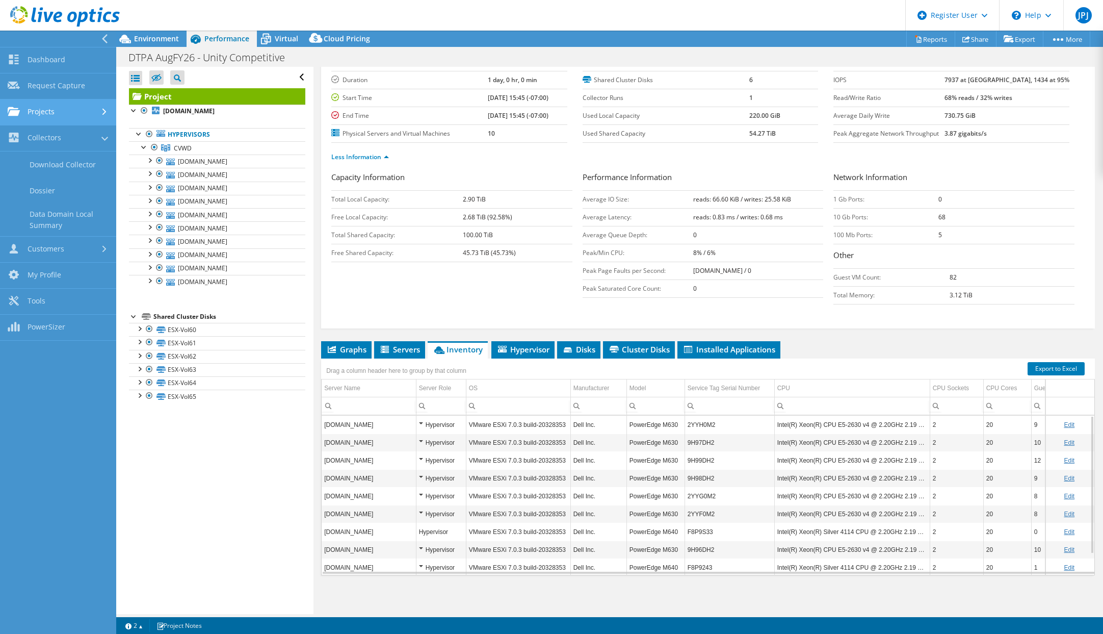
click at [98, 113] on link "Projects" at bounding box center [58, 112] width 116 height 26
click at [82, 224] on link "Collectors" at bounding box center [58, 224] width 116 height 26
click at [70, 166] on link "Download Collector" at bounding box center [58, 164] width 116 height 26
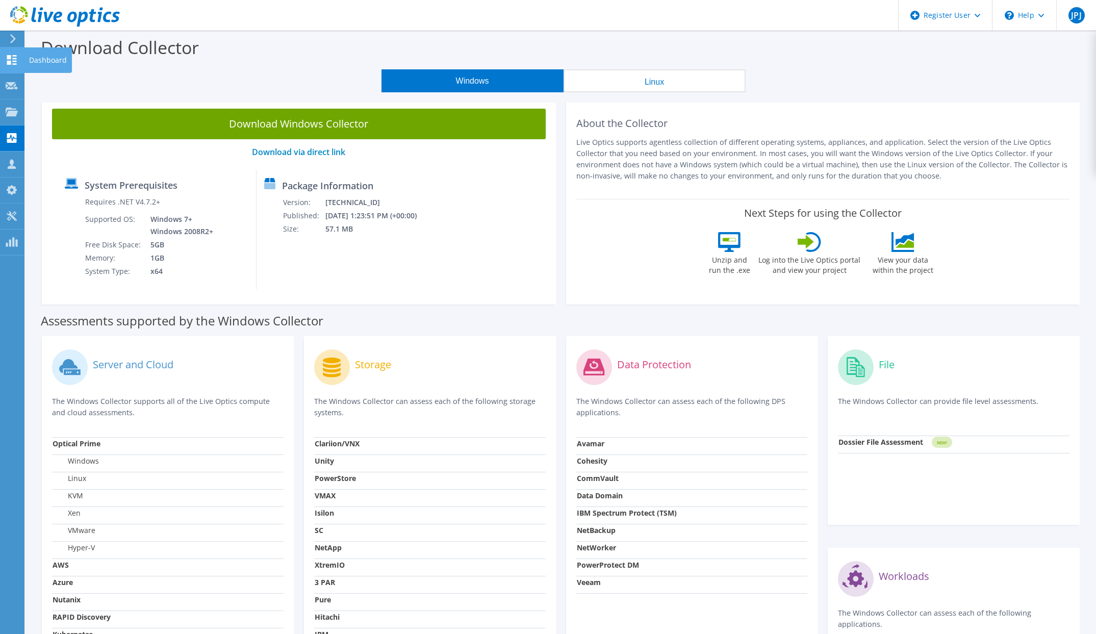
click at [14, 57] on icon at bounding box center [12, 60] width 12 height 10
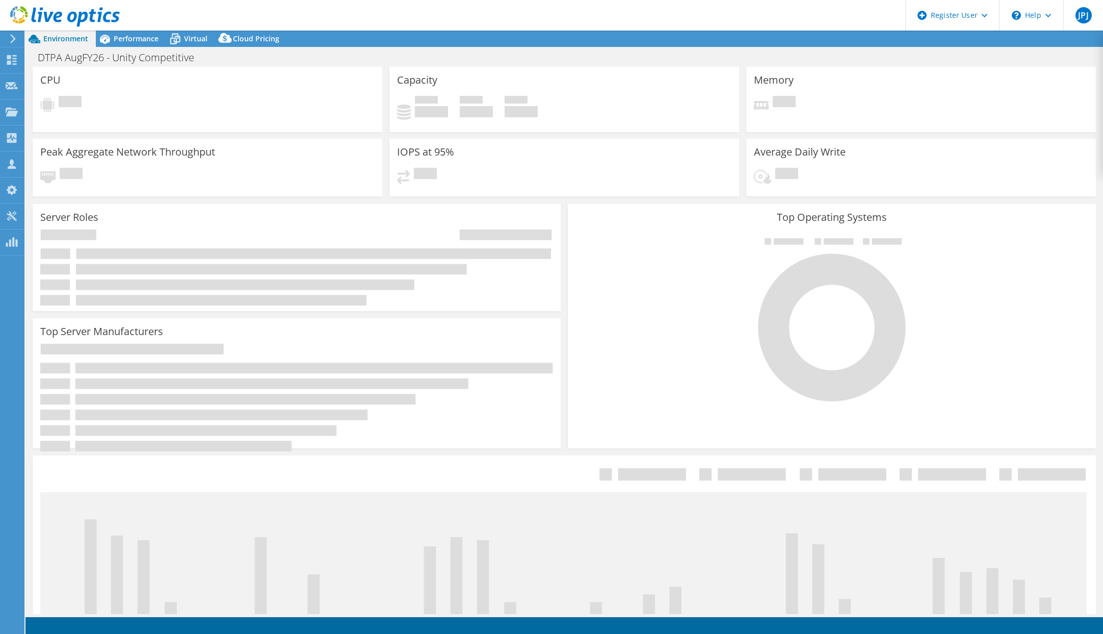
select select "USD"
select select "USEast"
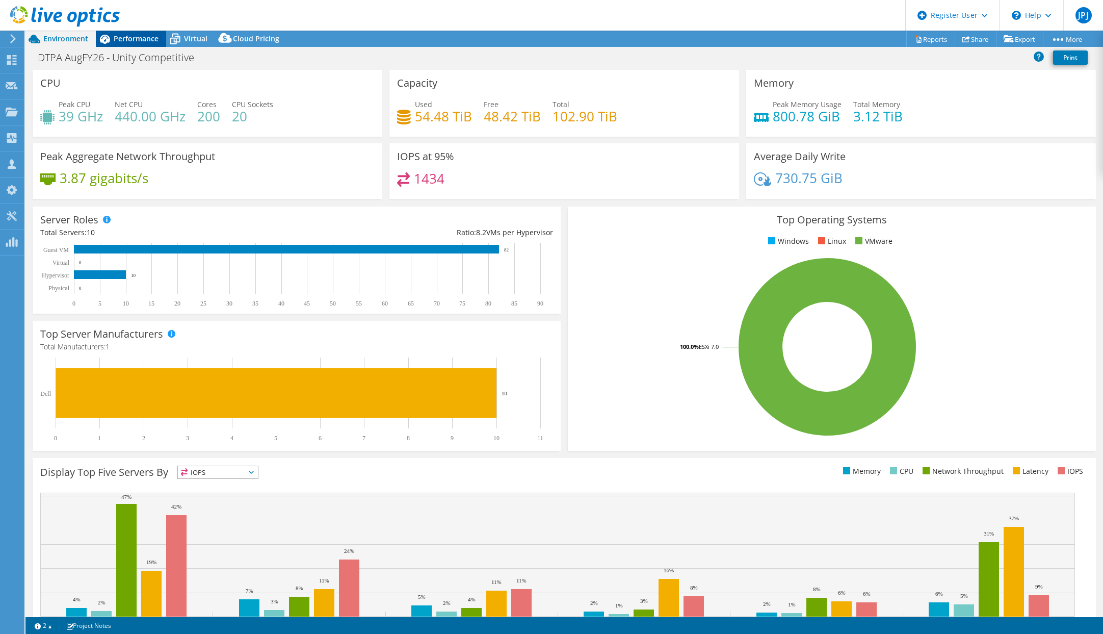
click at [145, 39] on span "Performance" at bounding box center [136, 39] width 45 height 10
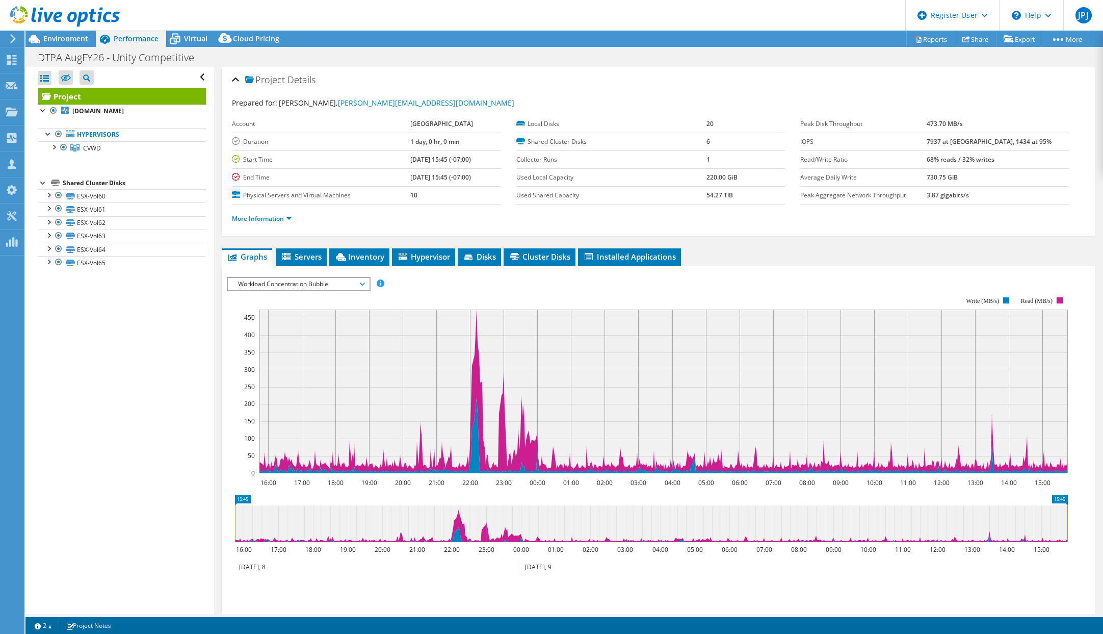
click at [50, 90] on link "Project" at bounding box center [122, 96] width 168 height 16
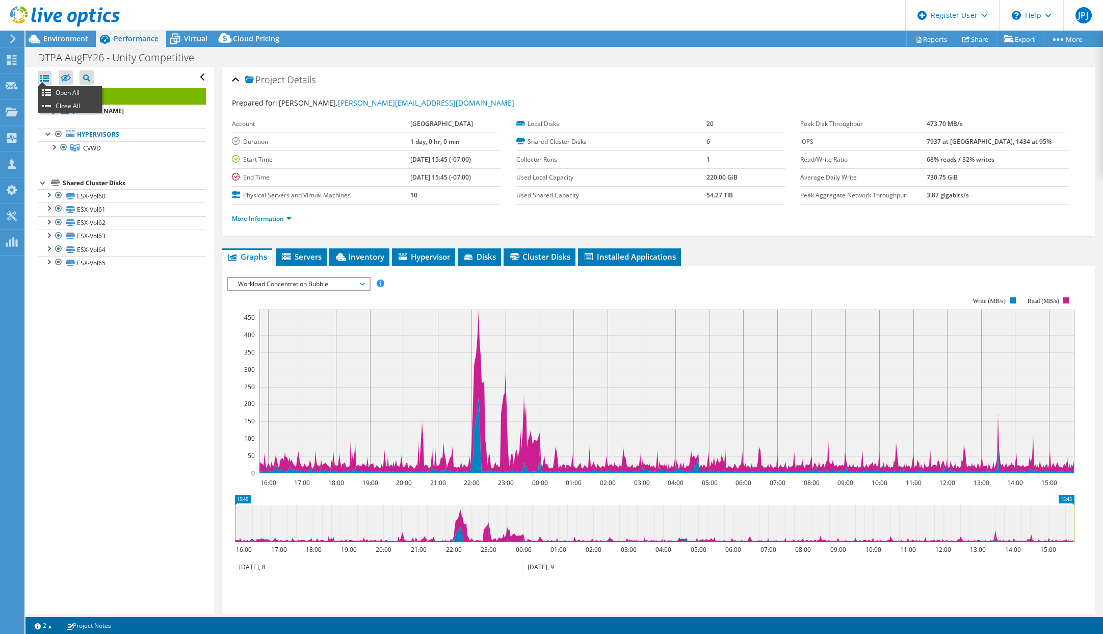
click at [44, 76] on div at bounding box center [44, 78] width 13 height 14
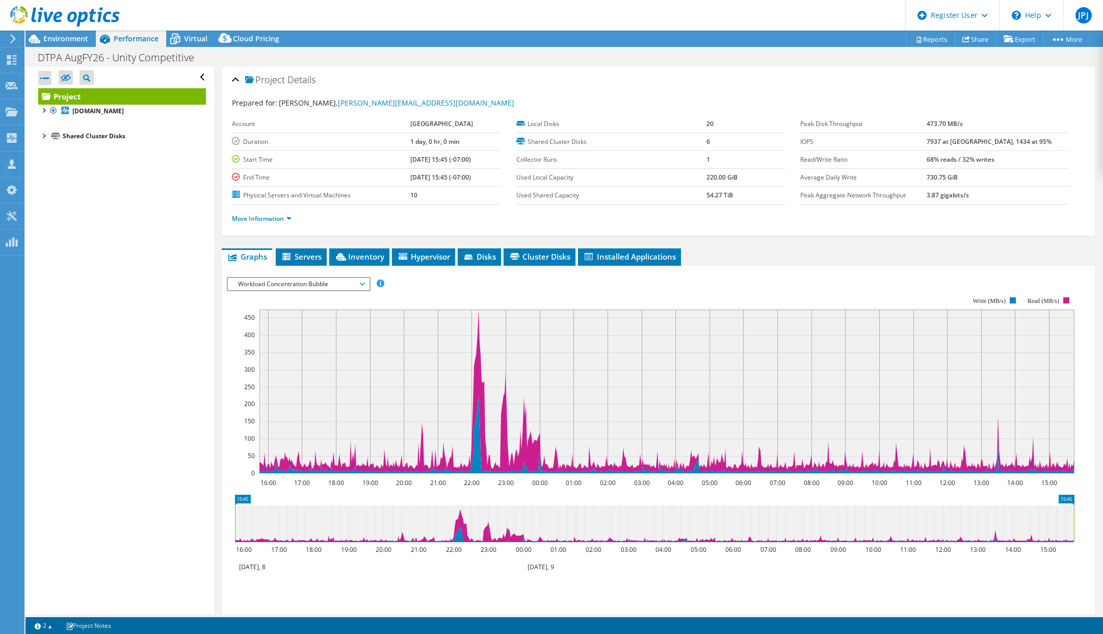
click at [44, 79] on div at bounding box center [44, 78] width 13 height 14
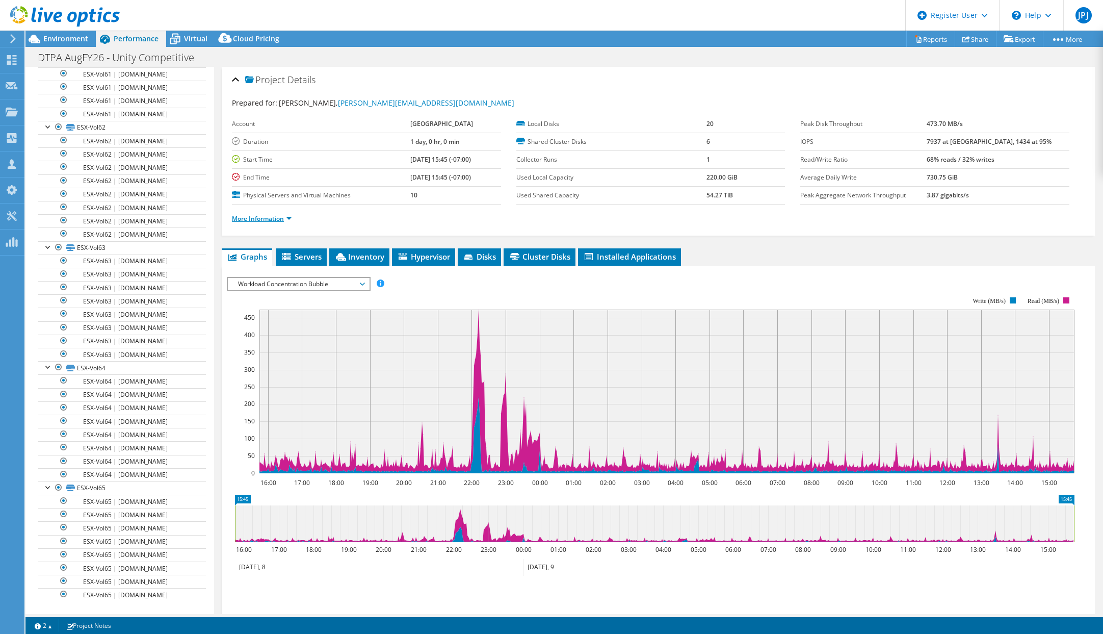
click at [277, 214] on link "More Information" at bounding box center [262, 218] width 60 height 9
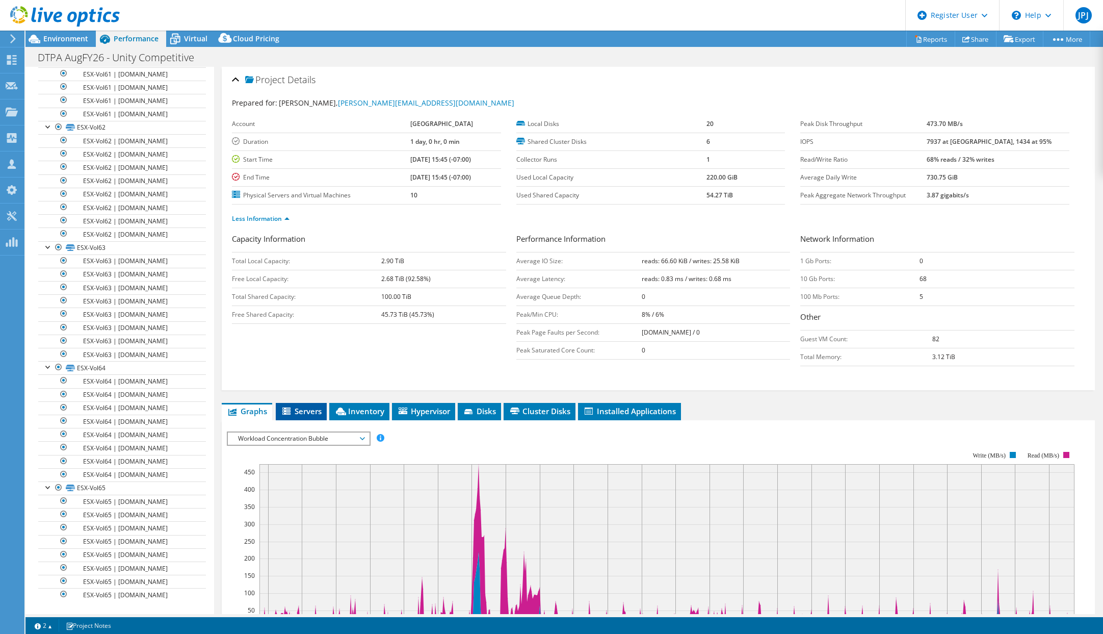
click at [307, 409] on span "Servers" at bounding box center [301, 411] width 41 height 10
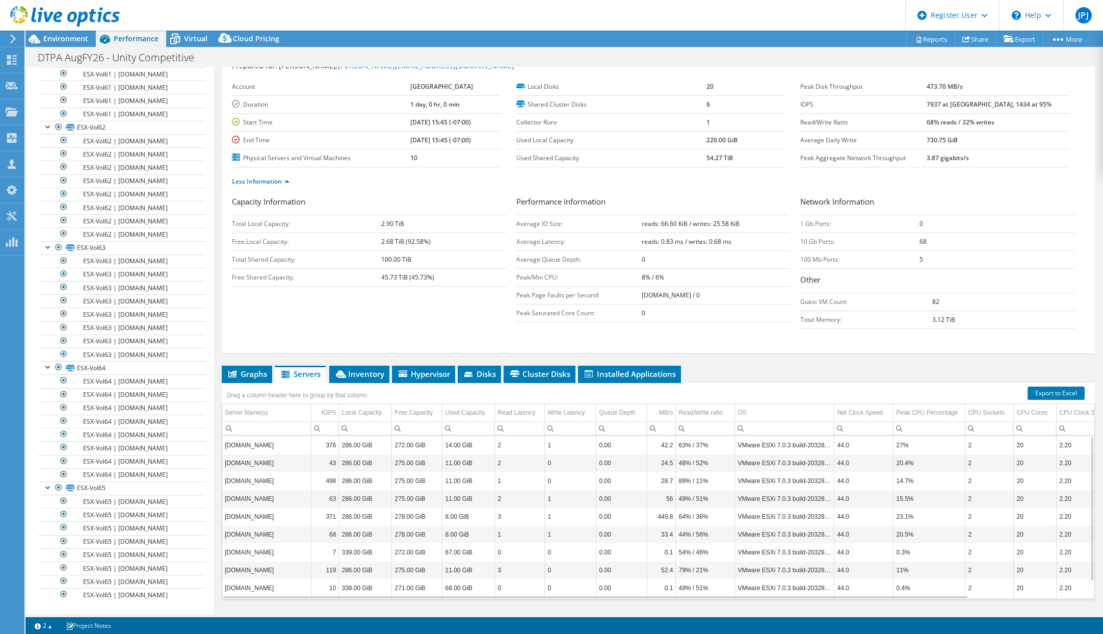
scroll to position [62, 0]
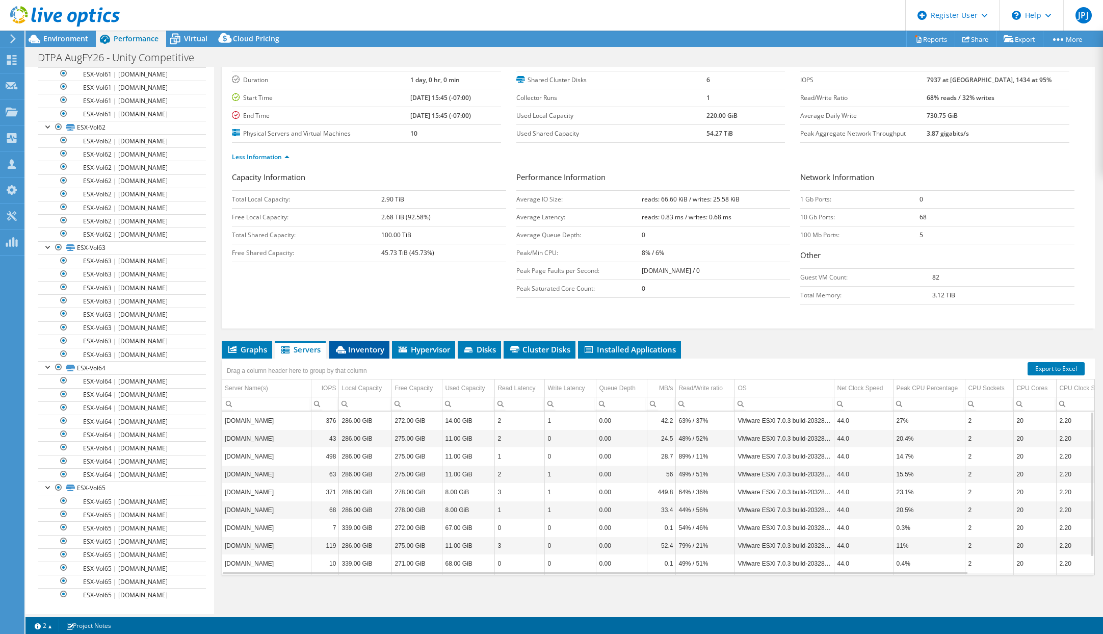
click at [346, 355] on li "Inventory" at bounding box center [359, 349] width 60 height 17
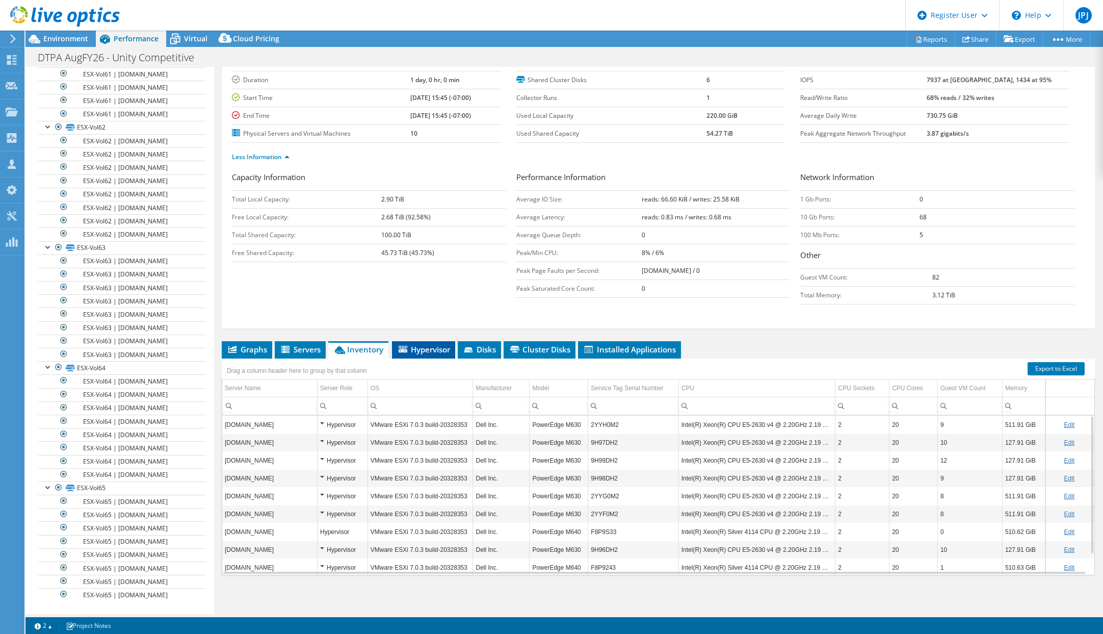
click at [418, 344] on span "Hypervisor" at bounding box center [423, 349] width 53 height 10
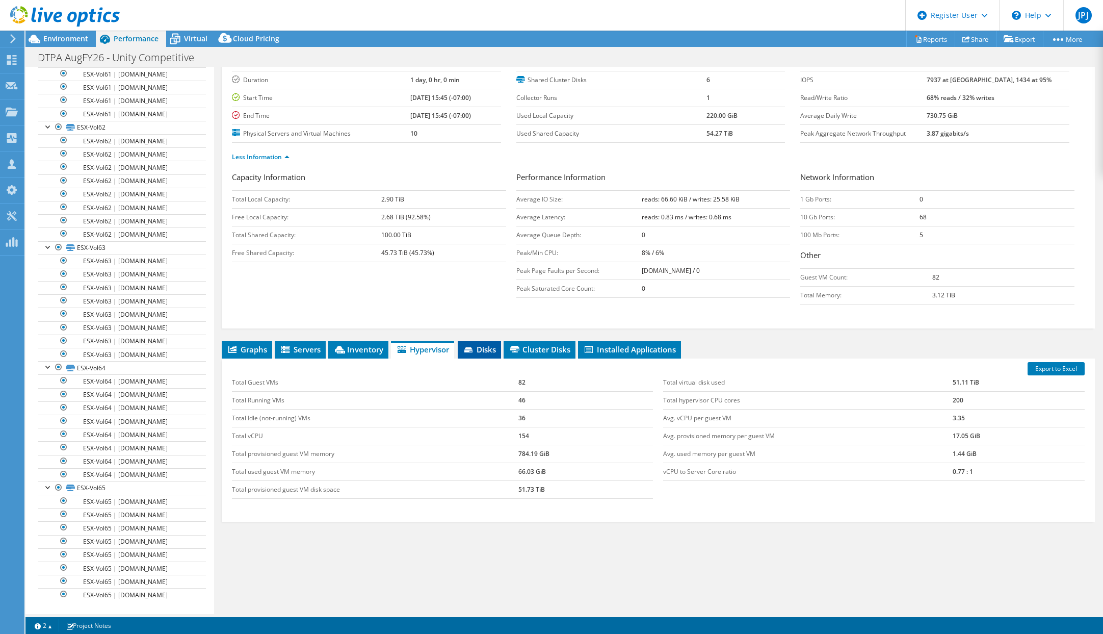
click at [485, 346] on span "Disks" at bounding box center [479, 349] width 33 height 10
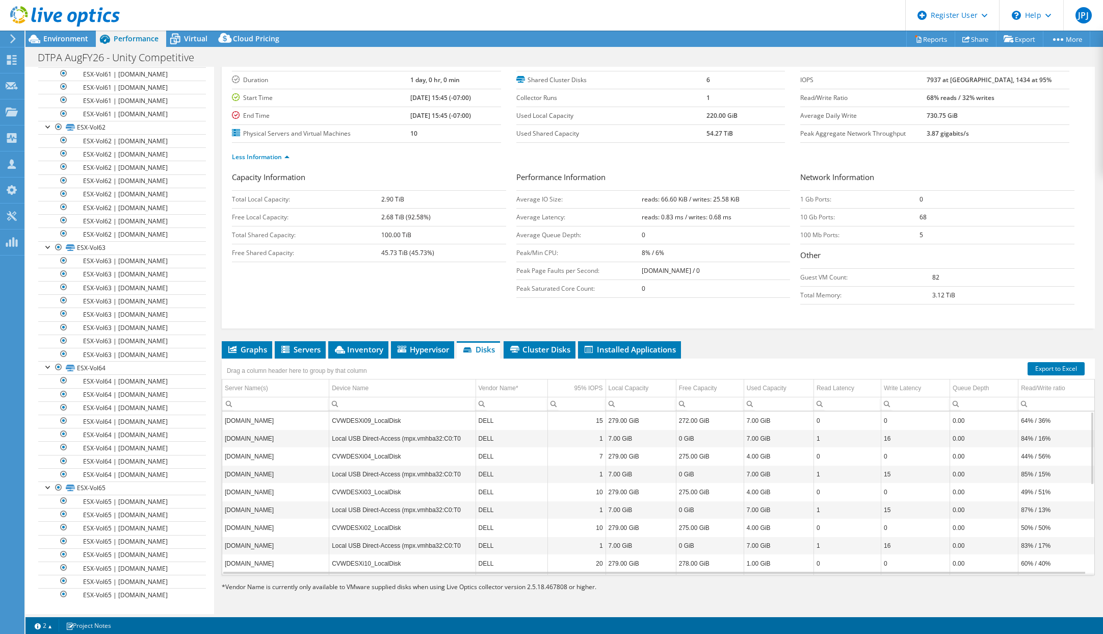
scroll to position [198, 0]
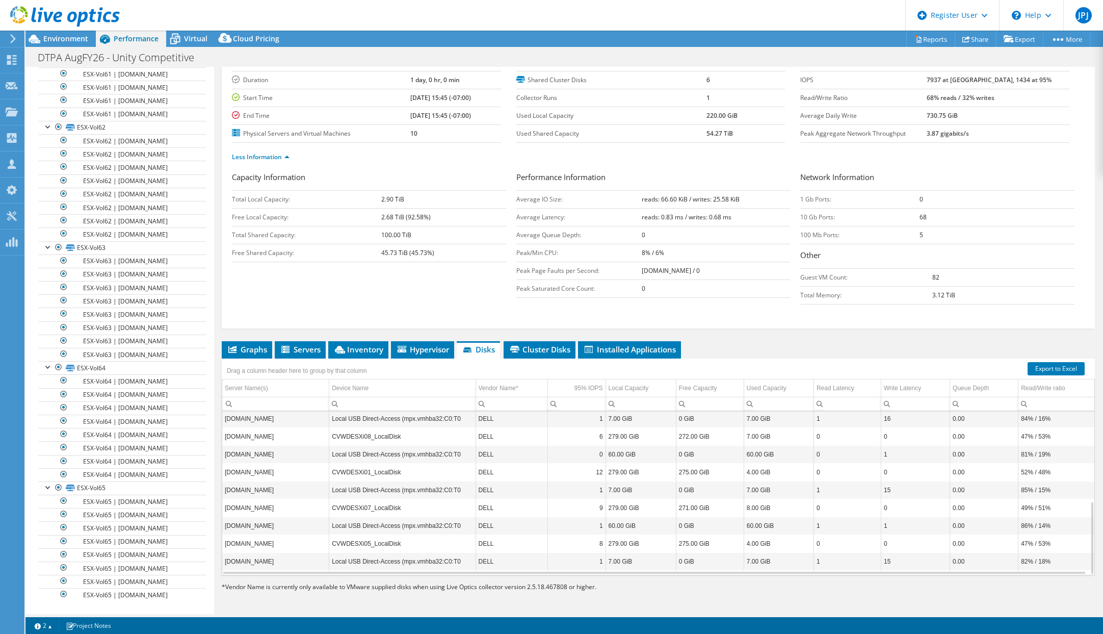
click at [517, 338] on div "Project Details Prepared for: Mike Bogin, mikebo@cvwdwater.com Account City of …" at bounding box center [658, 309] width 889 height 609
click at [558, 351] on span "Cluster Disks" at bounding box center [540, 349] width 62 height 10
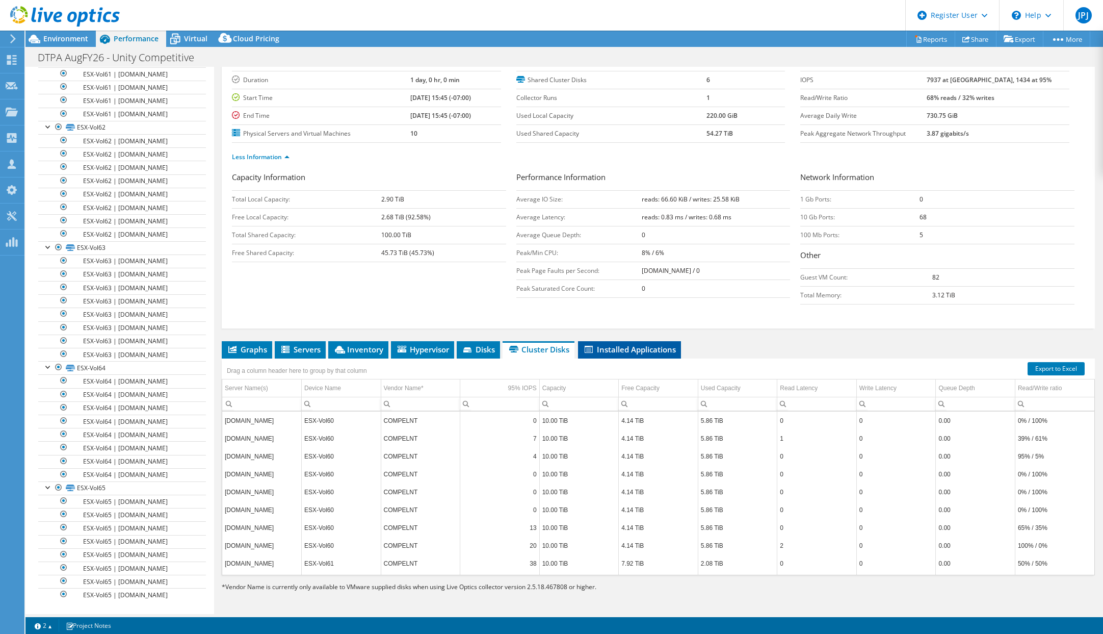
click at [629, 350] on span "Installed Applications" at bounding box center [629, 349] width 93 height 10
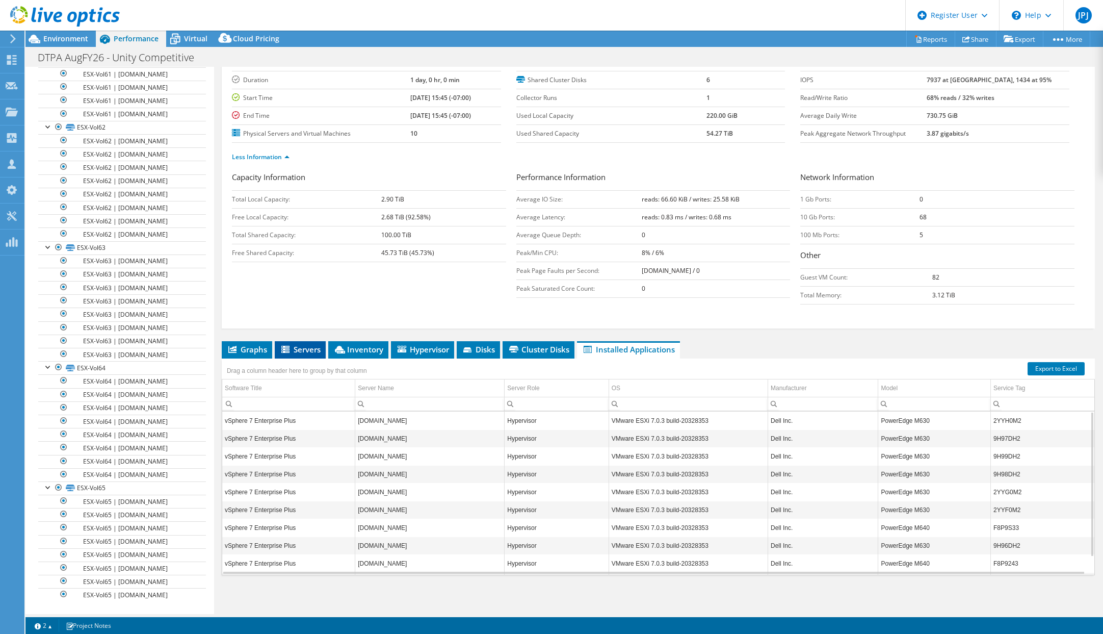
click at [306, 346] on span "Servers" at bounding box center [300, 349] width 41 height 10
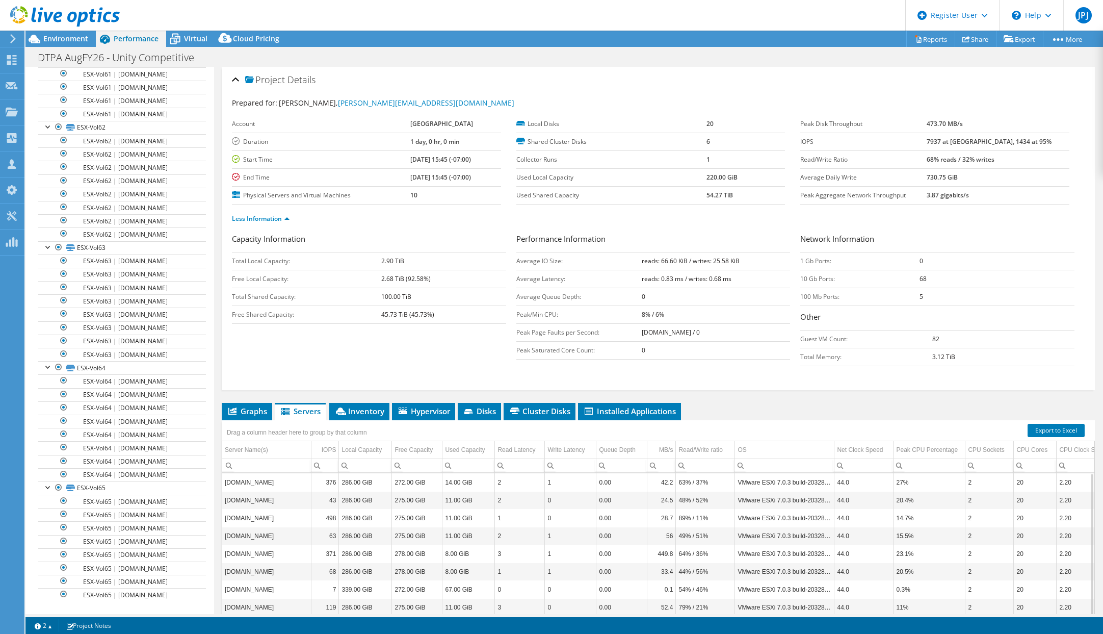
scroll to position [2838, 0]
drag, startPoint x: 13, startPoint y: 406, endPoint x: 64, endPoint y: 354, distance: 72.8
click at [478, 408] on span "Disks" at bounding box center [479, 411] width 33 height 10
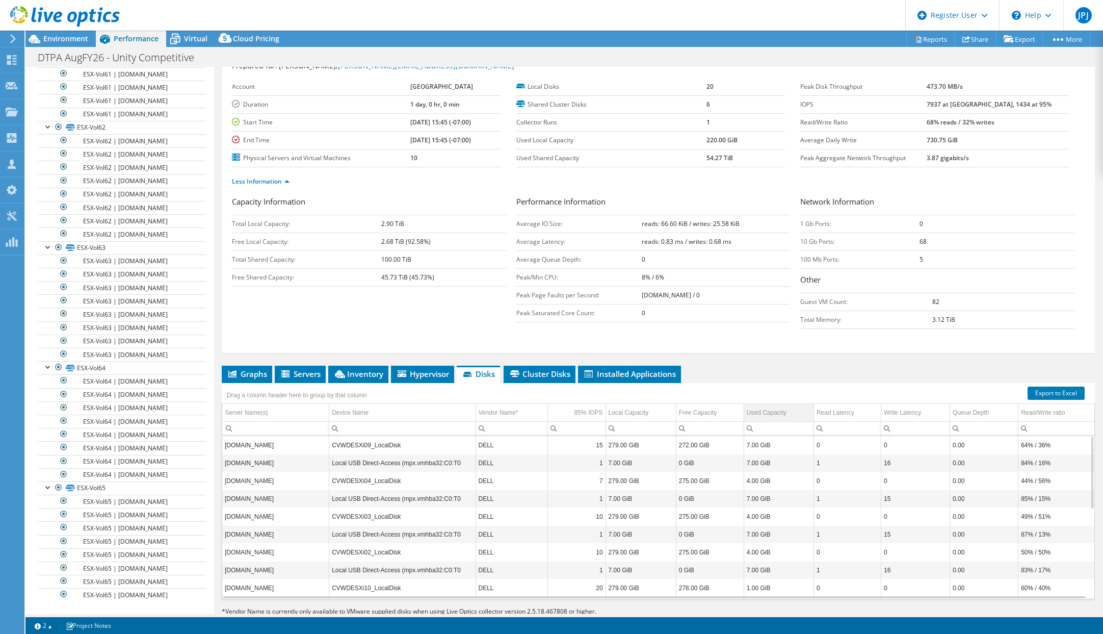
scroll to position [62, 0]
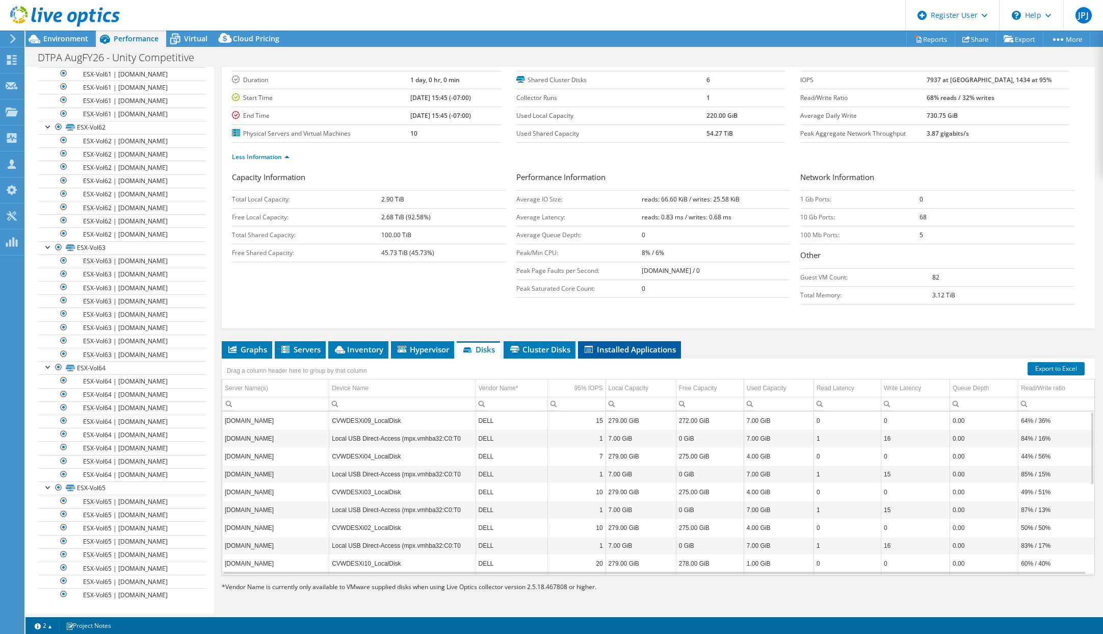
click at [610, 348] on span "Installed Applications" at bounding box center [629, 349] width 93 height 10
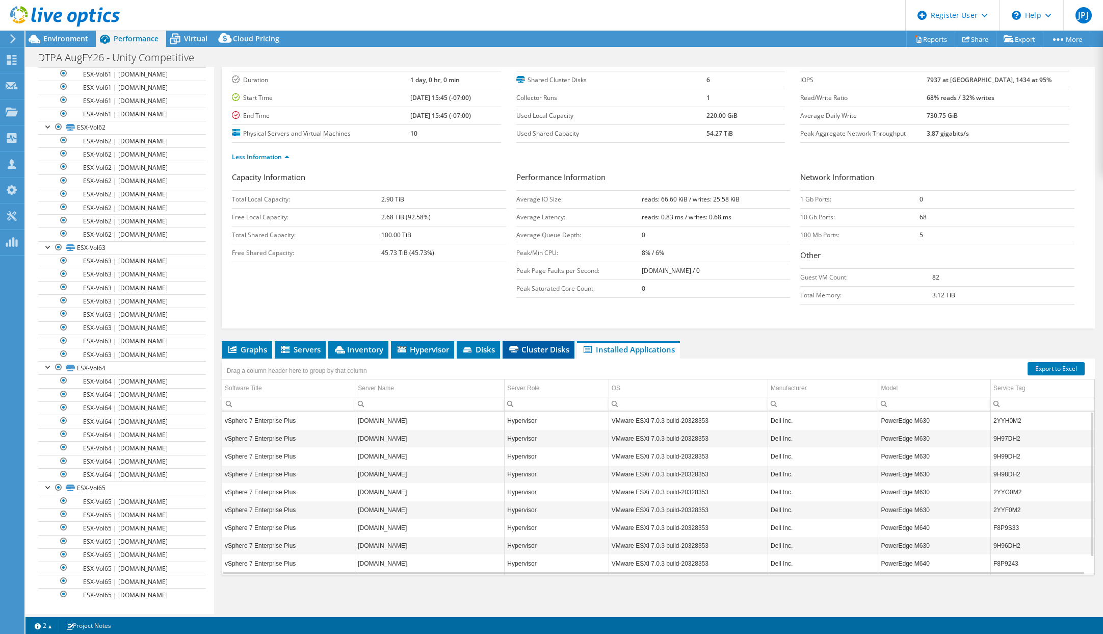
click at [525, 351] on span "Cluster Disks" at bounding box center [539, 349] width 62 height 10
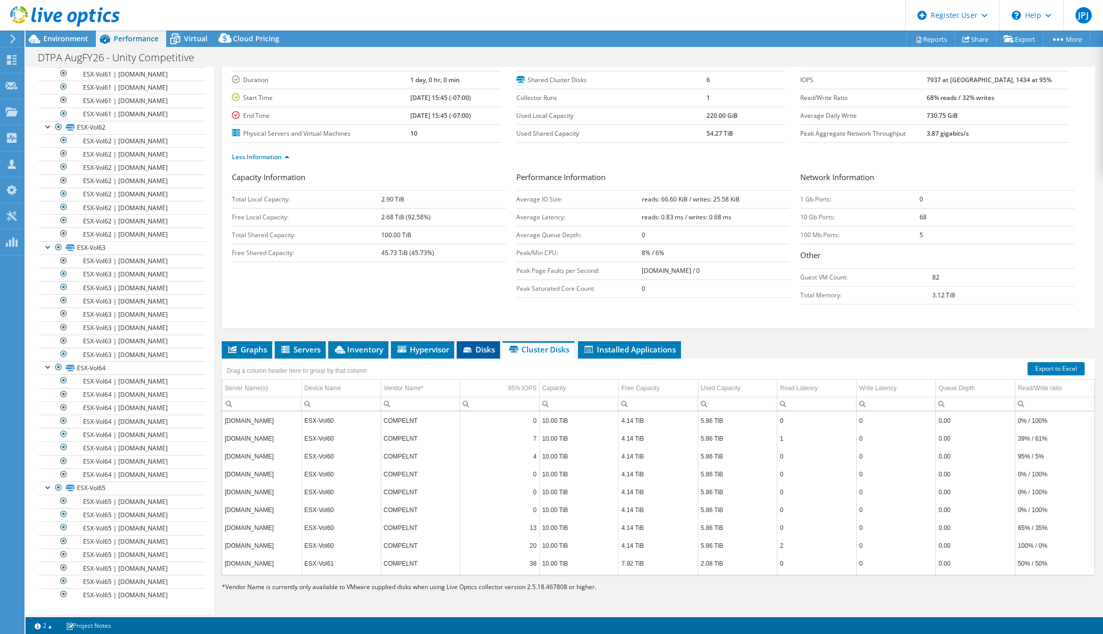
click at [466, 348] on icon at bounding box center [467, 349] width 8 height 5
